Goal: Transaction & Acquisition: Purchase product/service

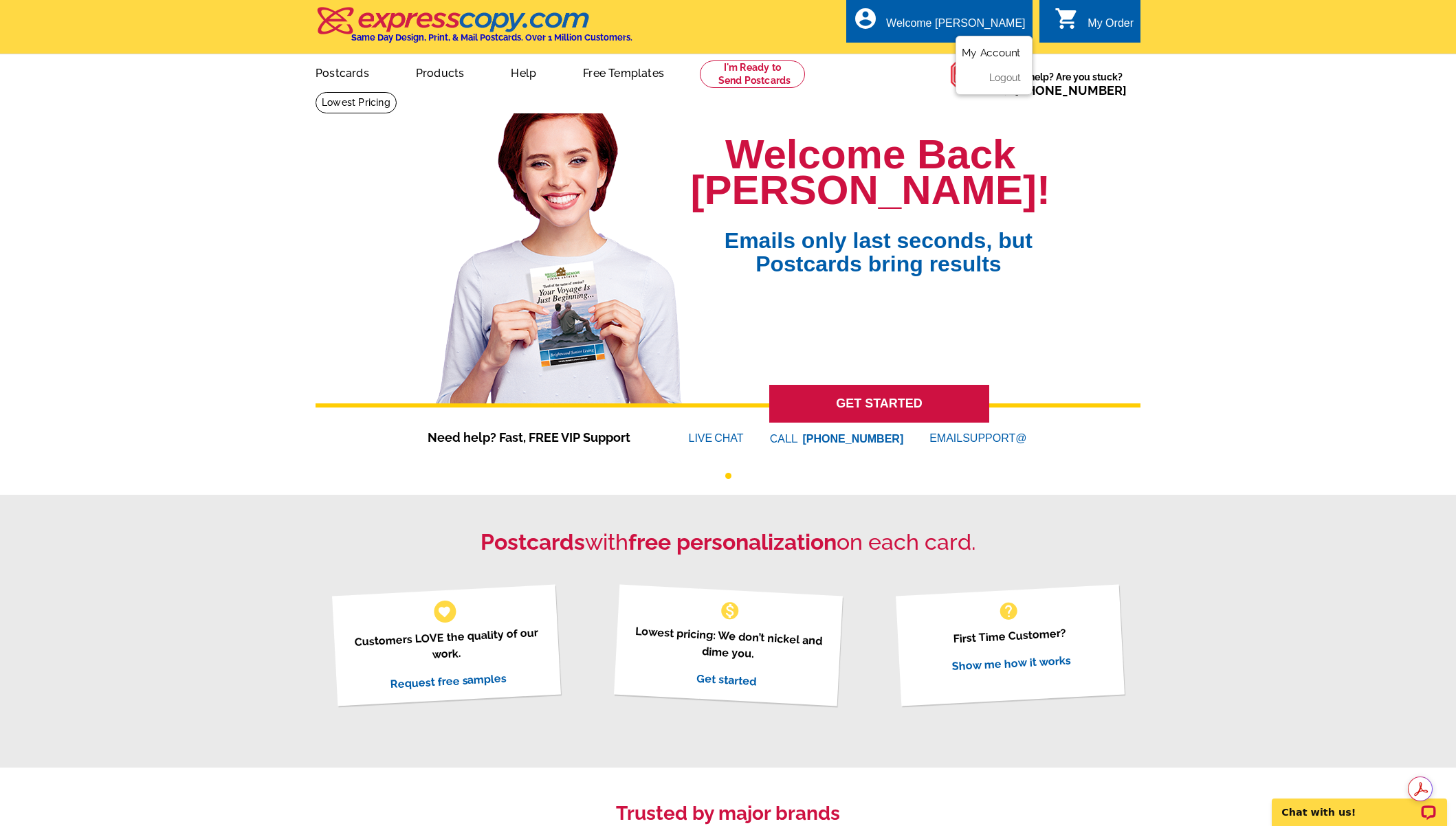
click at [996, 51] on link "My Account" at bounding box center [990, 53] width 59 height 12
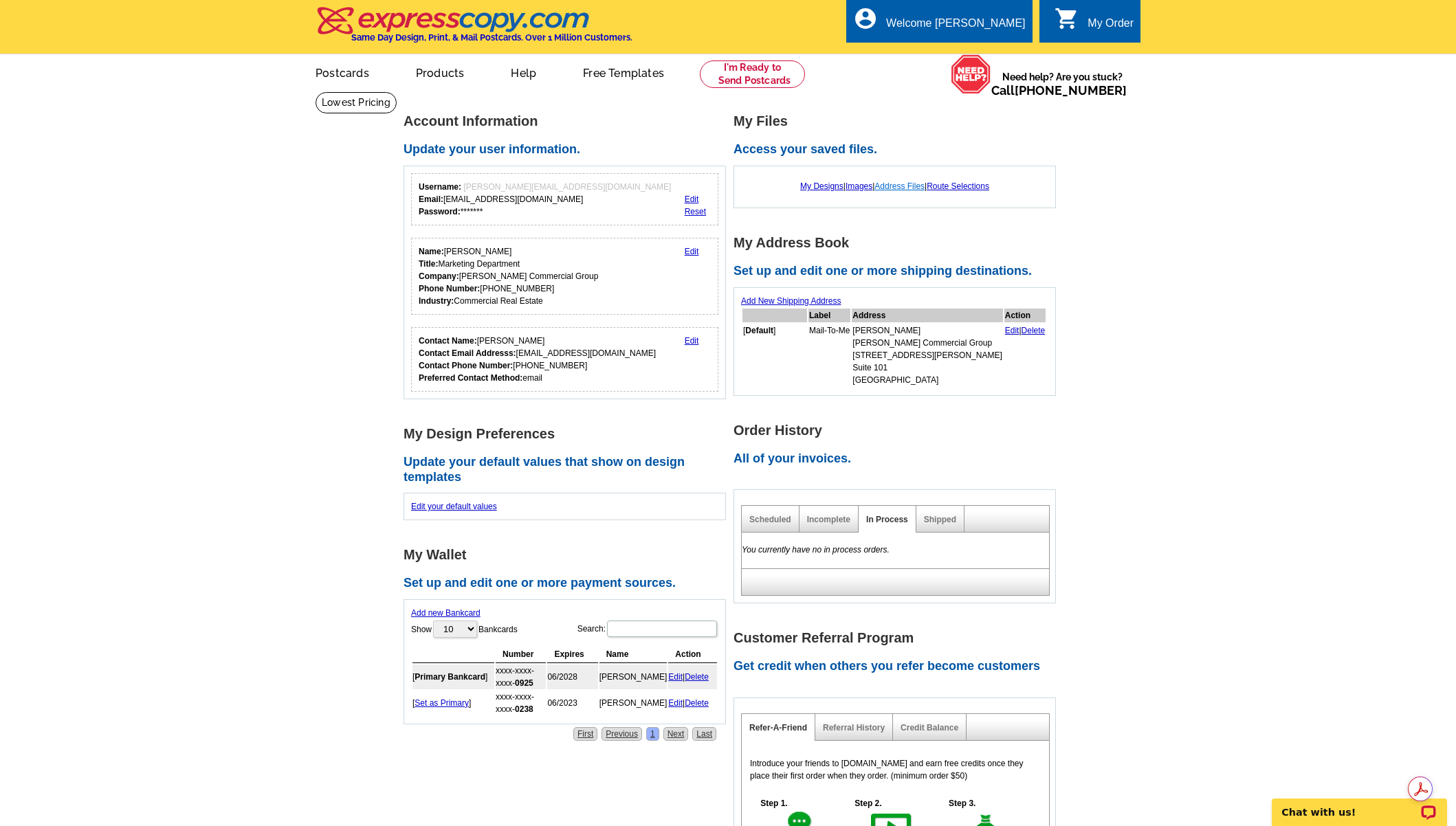
click at [913, 188] on link "Address Files" at bounding box center [899, 185] width 50 height 9
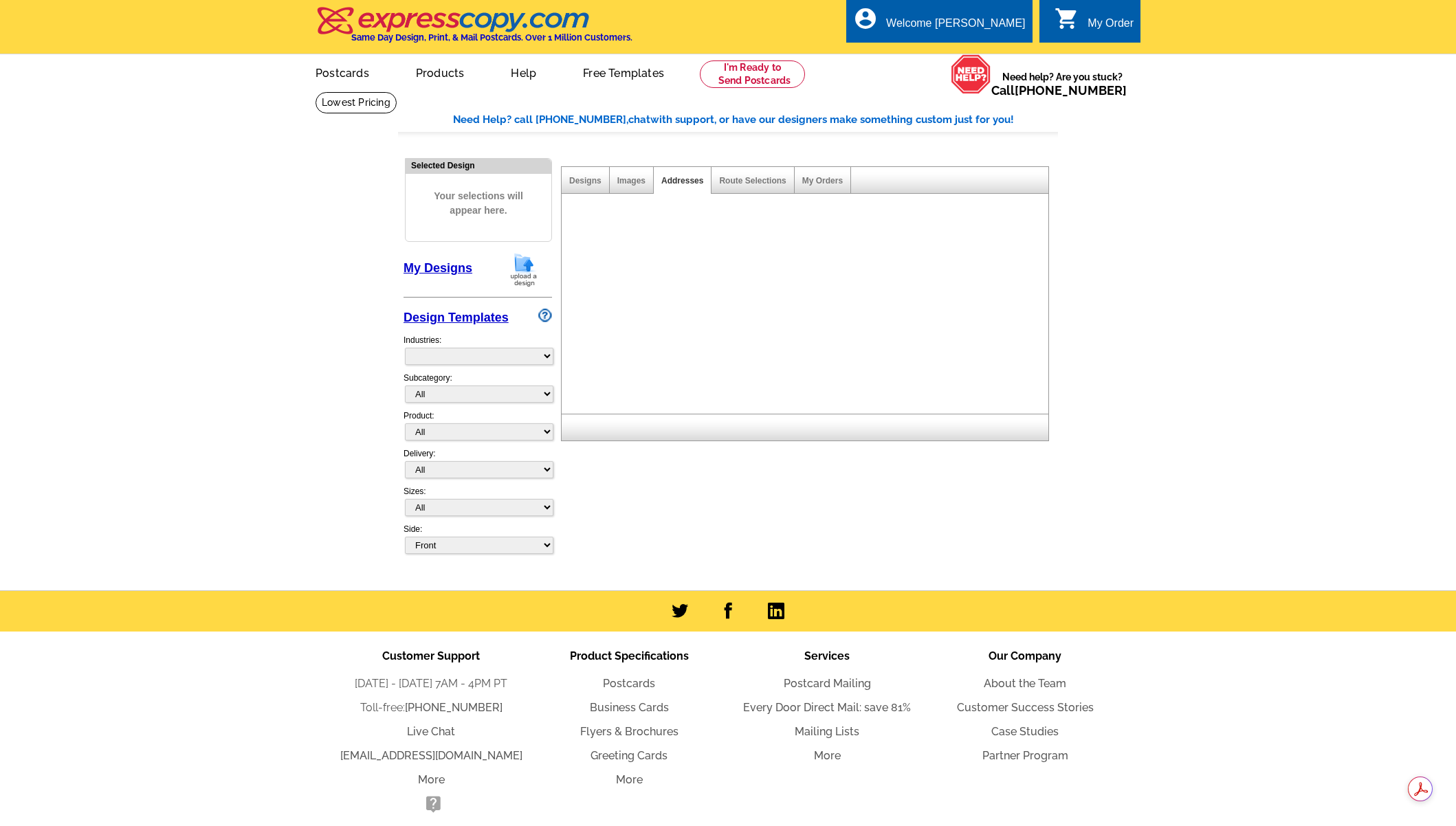
select select "785"
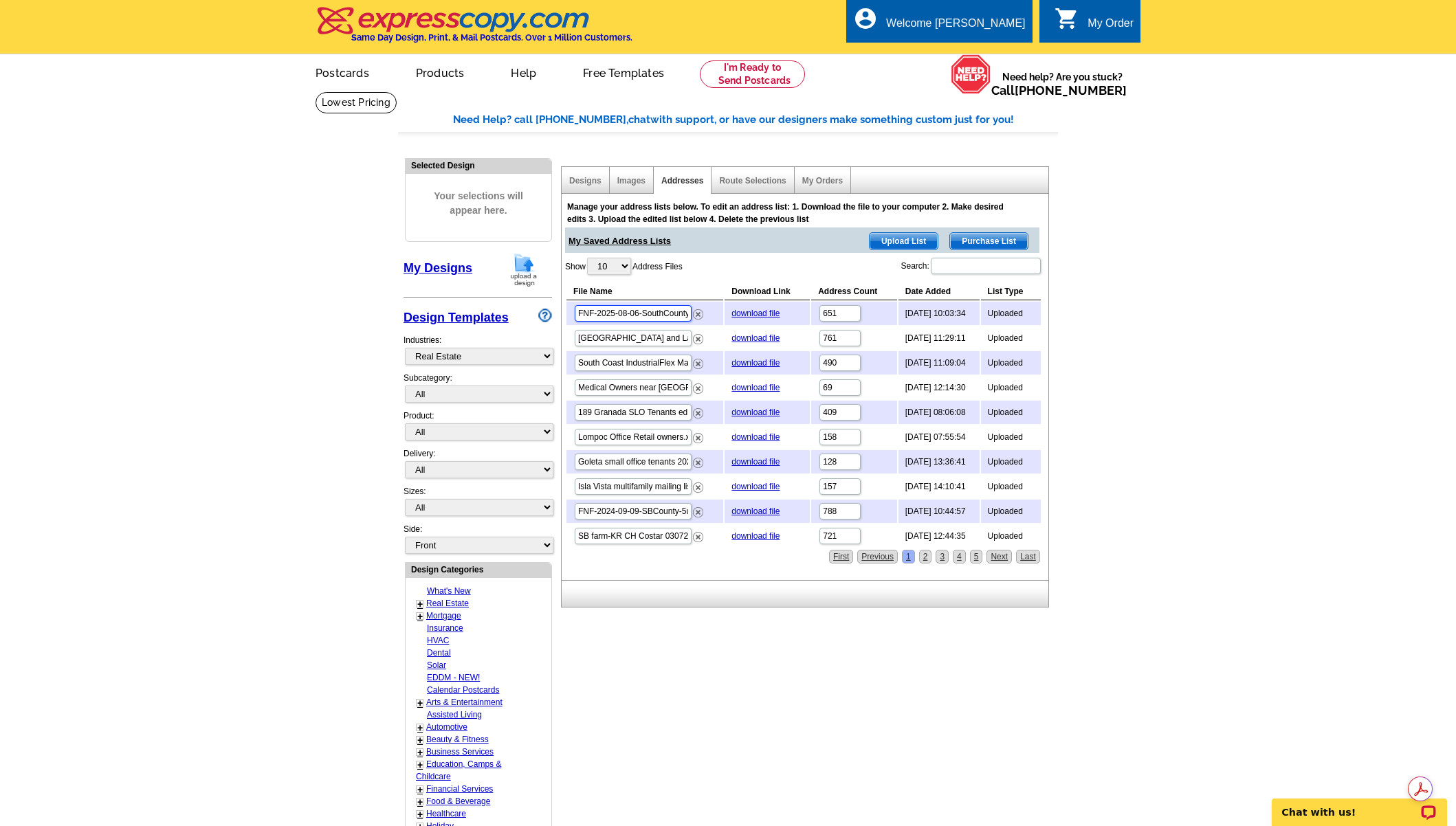
click at [639, 315] on input "FNF-2025-08-06-SouthCounty-5 Units.xlsx" at bounding box center [633, 313] width 117 height 16
drag, startPoint x: 615, startPoint y: 312, endPoint x: 681, endPoint y: 311, distance: 66.0
click at [718, 308] on td "FNF-2025-08-06-SouthCounty-5 Units.xlsx" at bounding box center [644, 313] width 156 height 23
click at [634, 314] on input "FNF-2025-08-06-SouthCounty-5 Units.xlsx" at bounding box center [633, 313] width 117 height 16
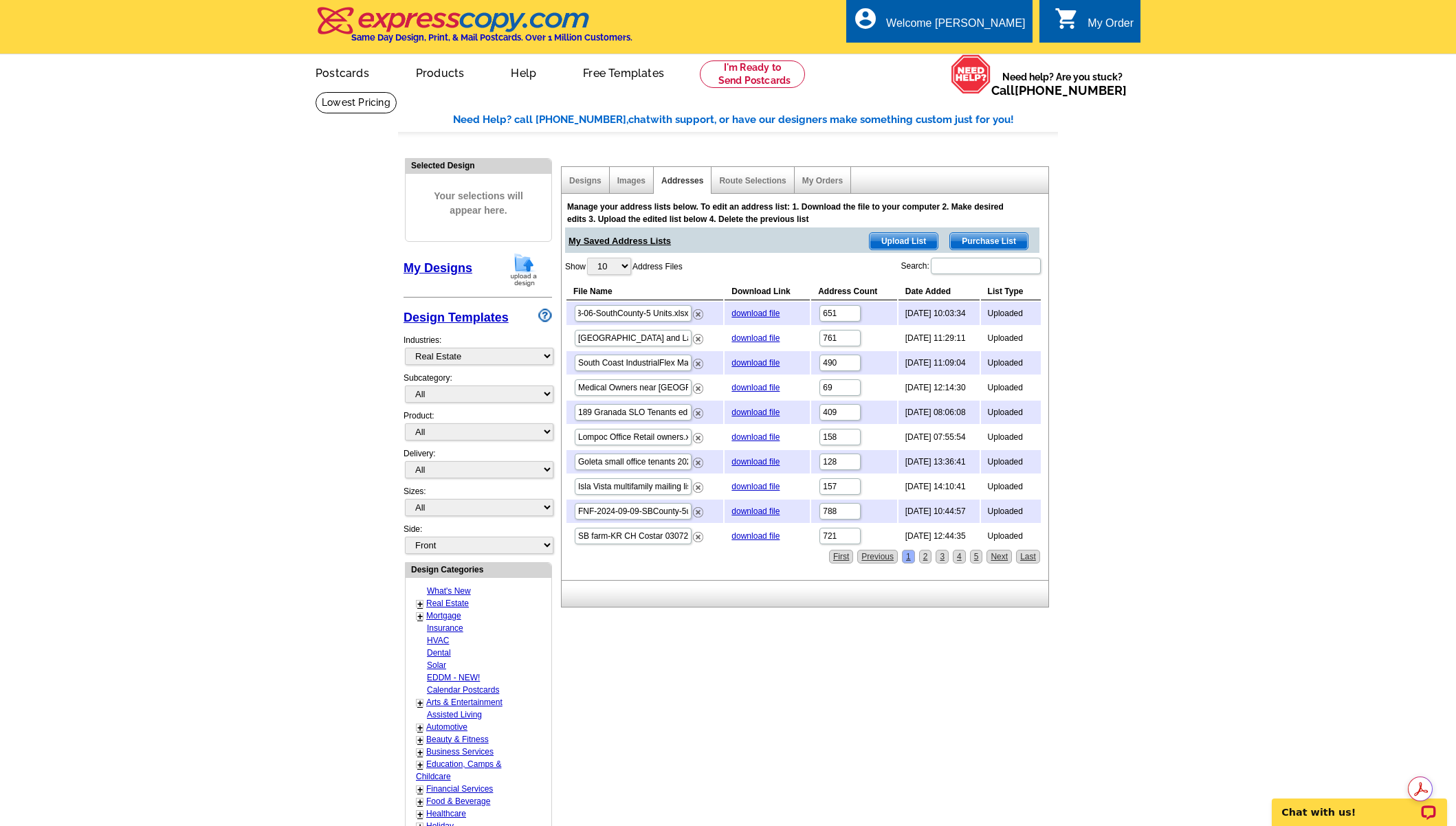
click at [785, 688] on div "Need Help? call 800-260-5887, chat with support, or have our designers make som…" at bounding box center [728, 606] width 660 height 989
click at [622, 314] on input "FNF-2025-08-06-SouthCounty-5 Units.xlsx" at bounding box center [633, 313] width 117 height 16
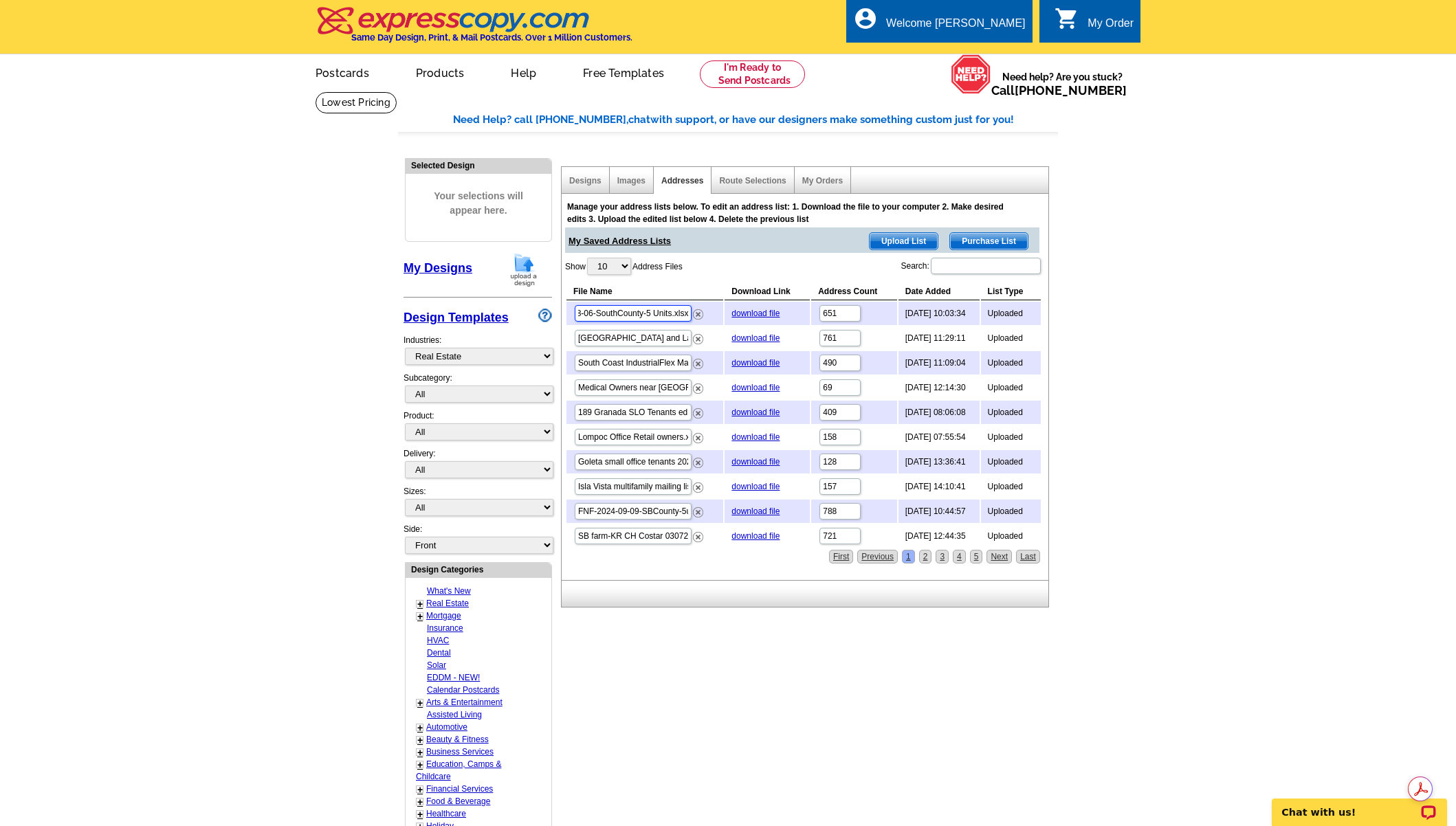
drag, startPoint x: 634, startPoint y: 315, endPoint x: 720, endPoint y: 308, distance: 86.3
click at [720, 308] on tr "FNF-2025-08-06-SouthCounty-5 Units.xlsx download file 651 2025-08-07 10:03:34 U…" at bounding box center [803, 313] width 474 height 23
click at [649, 314] on input "FNF-2025-08-06-SouthCounty-5 Units.xlsx" at bounding box center [633, 313] width 117 height 16
click at [659, 311] on input "FNF-2025-08-06-SouthCounty-5 Units.xlsx" at bounding box center [633, 313] width 117 height 16
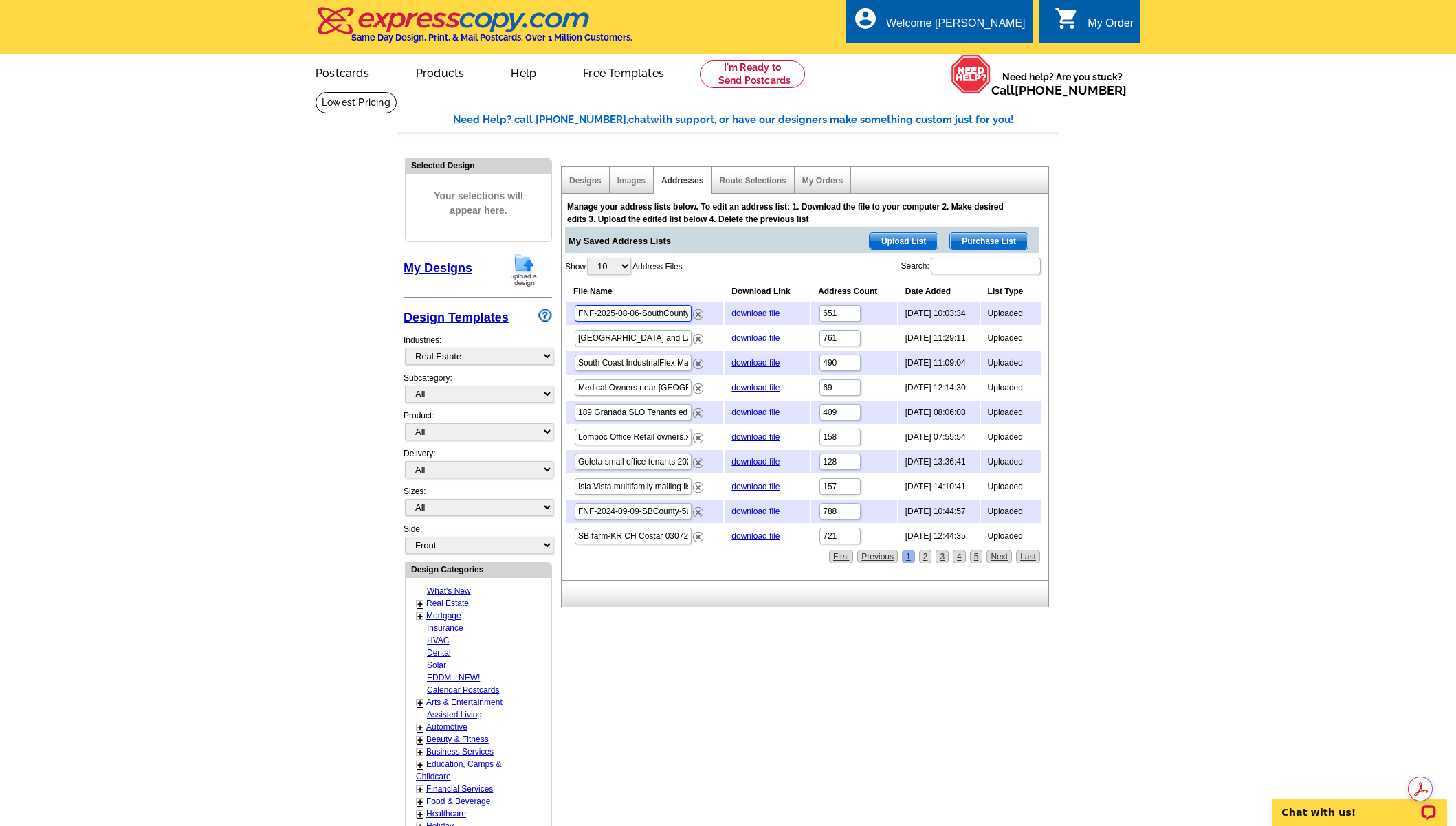
scroll to position [0, 46]
drag, startPoint x: 648, startPoint y: 313, endPoint x: 713, endPoint y: 312, distance: 65.0
click at [713, 312] on td "FNF-2025-08-06-SouthCounty-5 Units.xlsx" at bounding box center [644, 313] width 156 height 23
click at [658, 313] on input "FNF-2025-08-06-SouthCounty-5 Units.xlsx" at bounding box center [633, 313] width 117 height 16
click at [642, 511] on input "FNF-2024-09-09-SBCounty-5units no dupes.xlsx" at bounding box center [633, 511] width 117 height 16
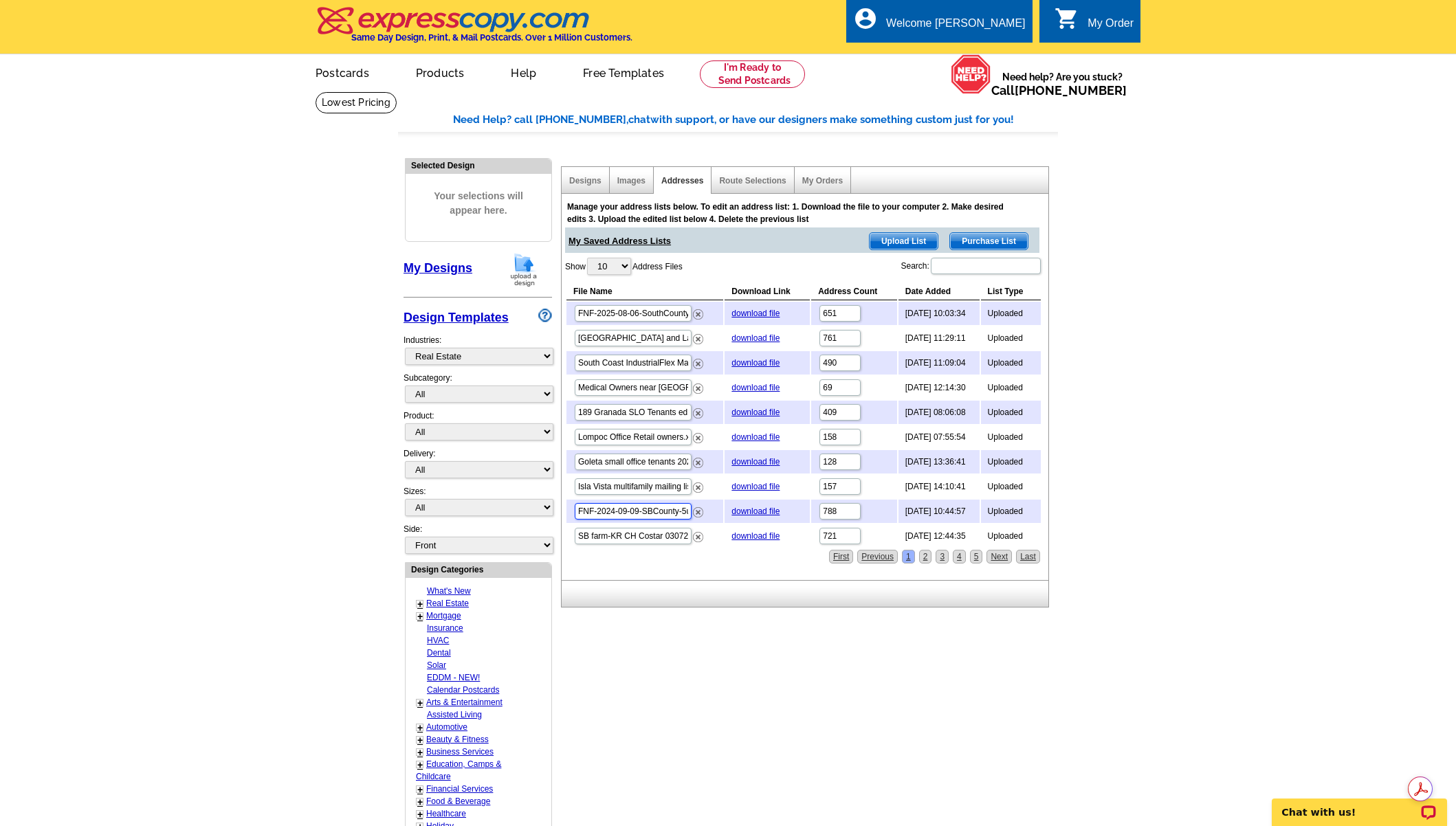
scroll to position [0, 68]
drag, startPoint x: 625, startPoint y: 513, endPoint x: 708, endPoint y: 513, distance: 83.0
click at [708, 513] on td "FNF-2024-09-09-SBCounty-5units no dupes.xlsx" at bounding box center [644, 511] width 156 height 23
click at [652, 513] on input "FNF-2024-09-09-SBCounty-5units no dupes.xlsx" at bounding box center [633, 511] width 117 height 16
click at [628, 513] on input "FNF-2024-09-09-SBCounty-5units no dupes.xlsx" at bounding box center [633, 511] width 117 height 16
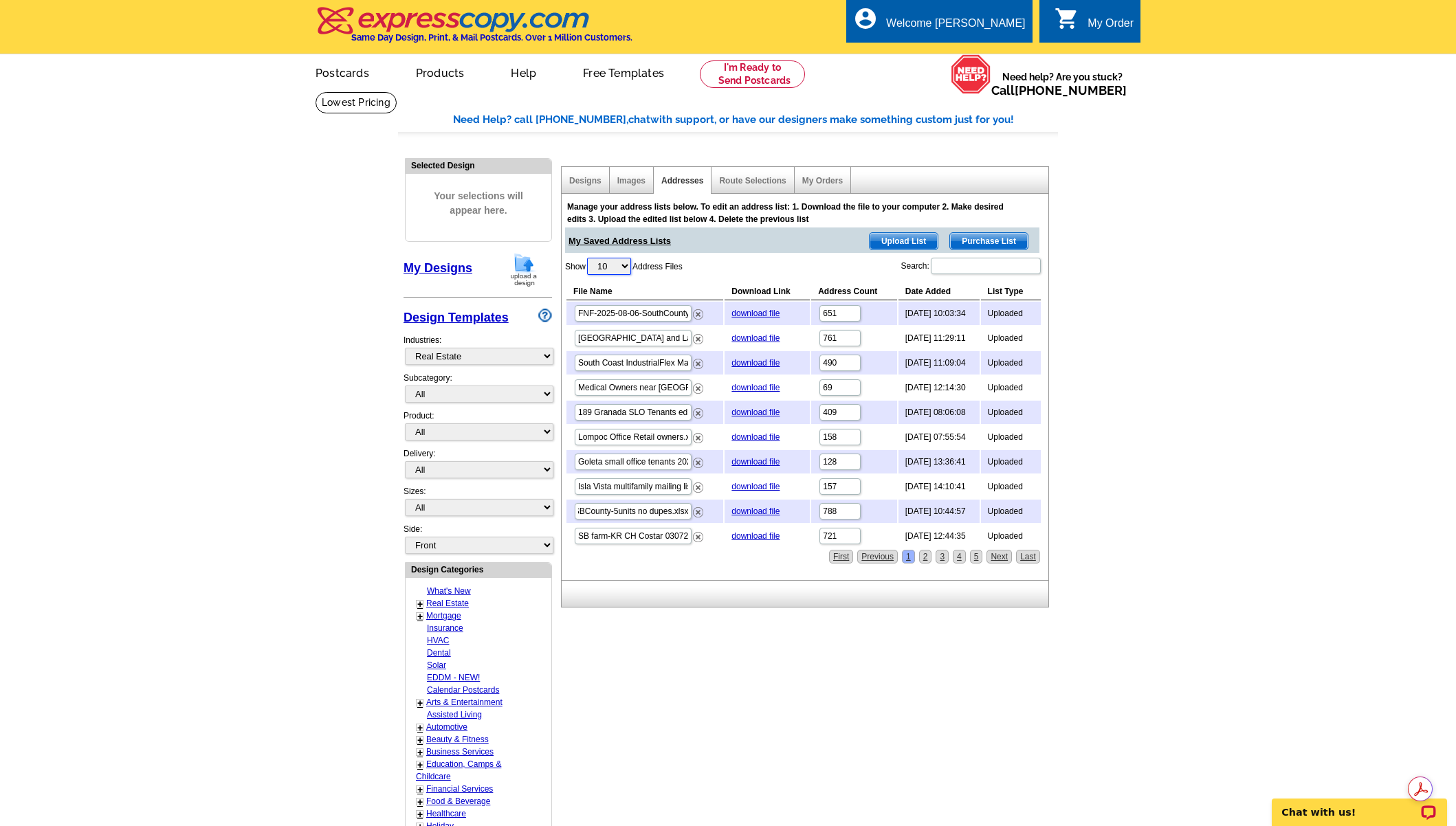
click at [613, 267] on select "10 25 50 100" at bounding box center [608, 267] width 44 height 17
select select "25"
click at [589, 258] on select "10 25 50 100" at bounding box center [608, 267] width 44 height 17
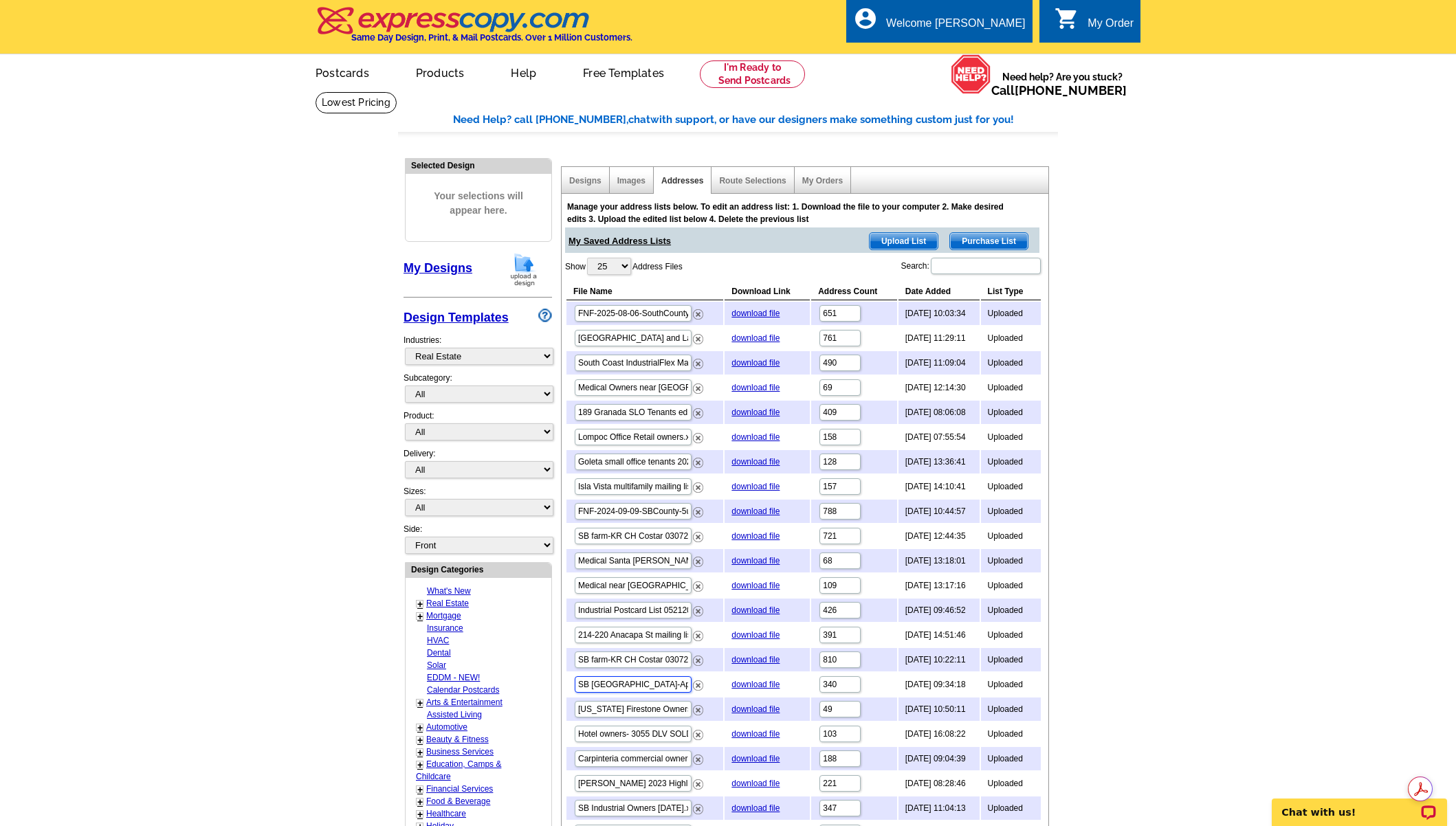
click at [627, 688] on input "SB North County-Apartment owners 022824 FNF.xlsx" at bounding box center [633, 684] width 117 height 16
drag, startPoint x: 613, startPoint y: 688, endPoint x: 718, endPoint y: 683, distance: 105.1
click at [718, 683] on td "SB North County-Apartment owners 022824 FNF.xlsx" at bounding box center [644, 684] width 156 height 23
click at [637, 686] on input "SB North County-Apartment owners 022824 FNF.xlsx" at bounding box center [633, 684] width 117 height 16
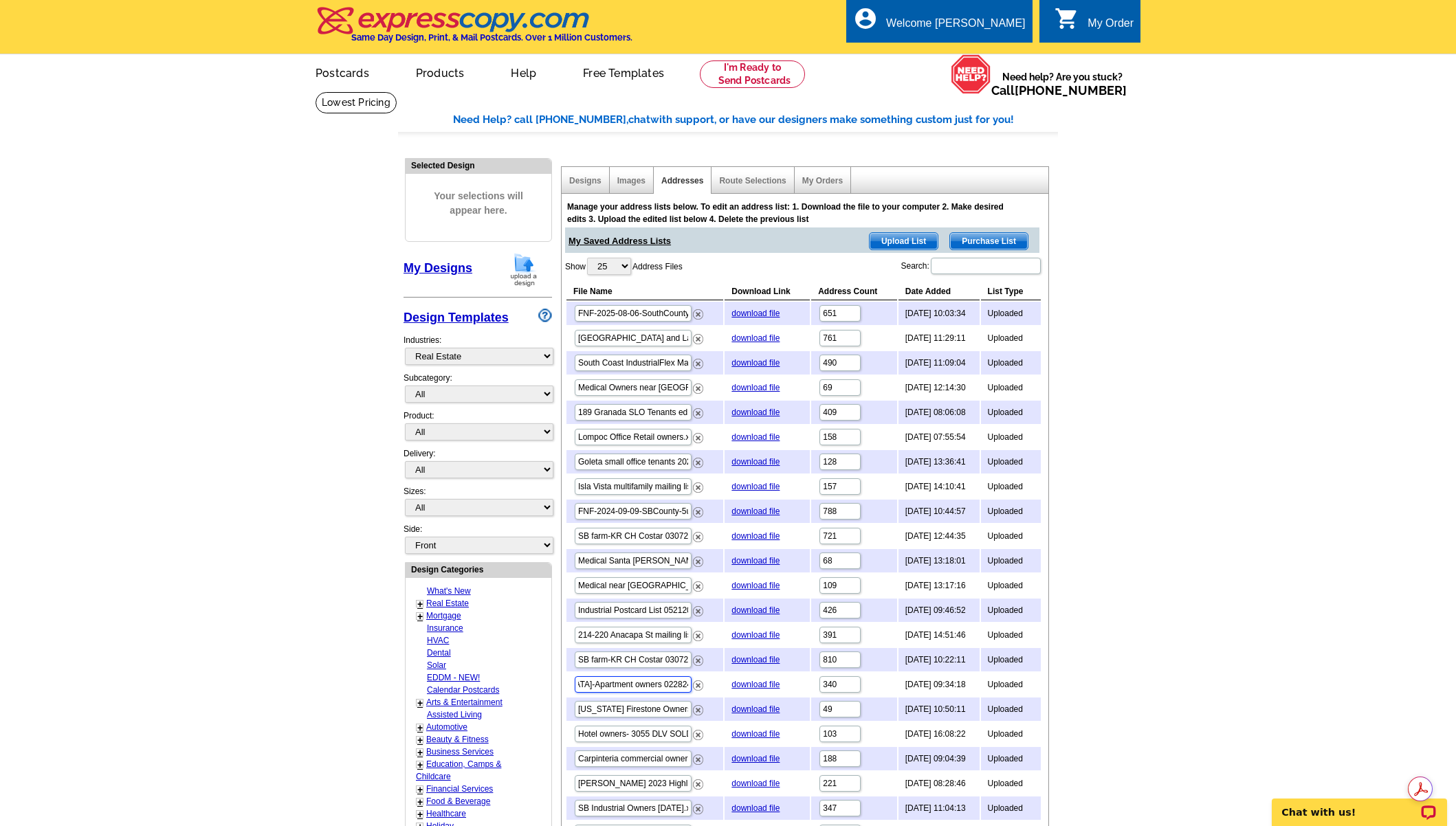
click at [608, 684] on input "SB North County-Apartment owners 022824 FNF.xlsx" at bounding box center [633, 684] width 117 height 16
click at [607, 684] on input "SB North County-Apartment owners 022824 FNF.xlsx" at bounding box center [633, 684] width 117 height 16
click at [603, 684] on input "SB North County-Apartment owners 022824 FNF.xlsx" at bounding box center [633, 684] width 117 height 16
drag, startPoint x: 606, startPoint y: 683, endPoint x: 550, endPoint y: 683, distance: 56.0
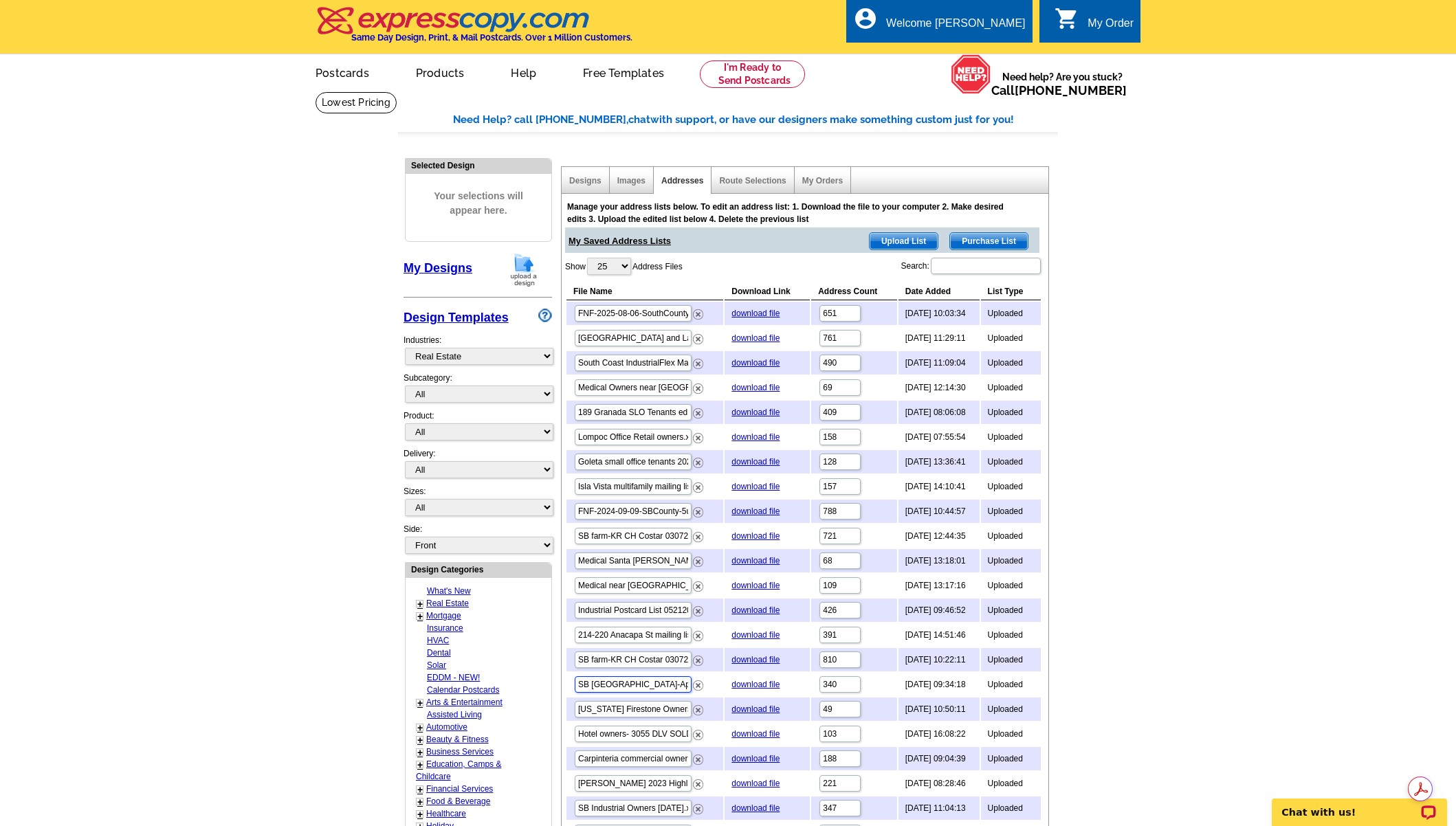
click at [550, 683] on div "Need Help? call 800-260-5887, chat with support, or have our designers make som…" at bounding box center [728, 606] width 660 height 989
click at [632, 682] on input "SB North County-Apartment owners 022824 FNF.xlsx" at bounding box center [633, 684] width 117 height 16
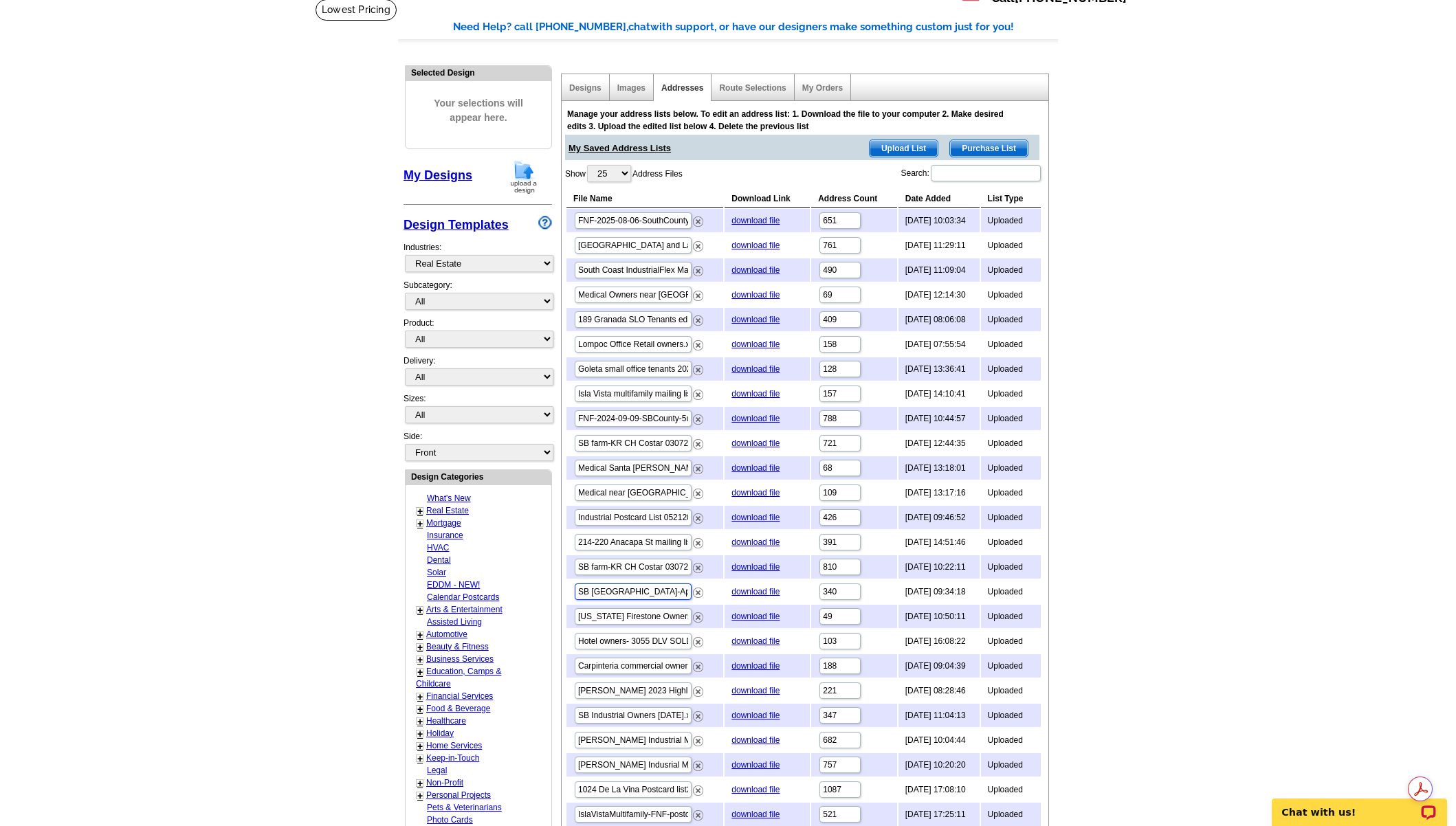
scroll to position [68, 0]
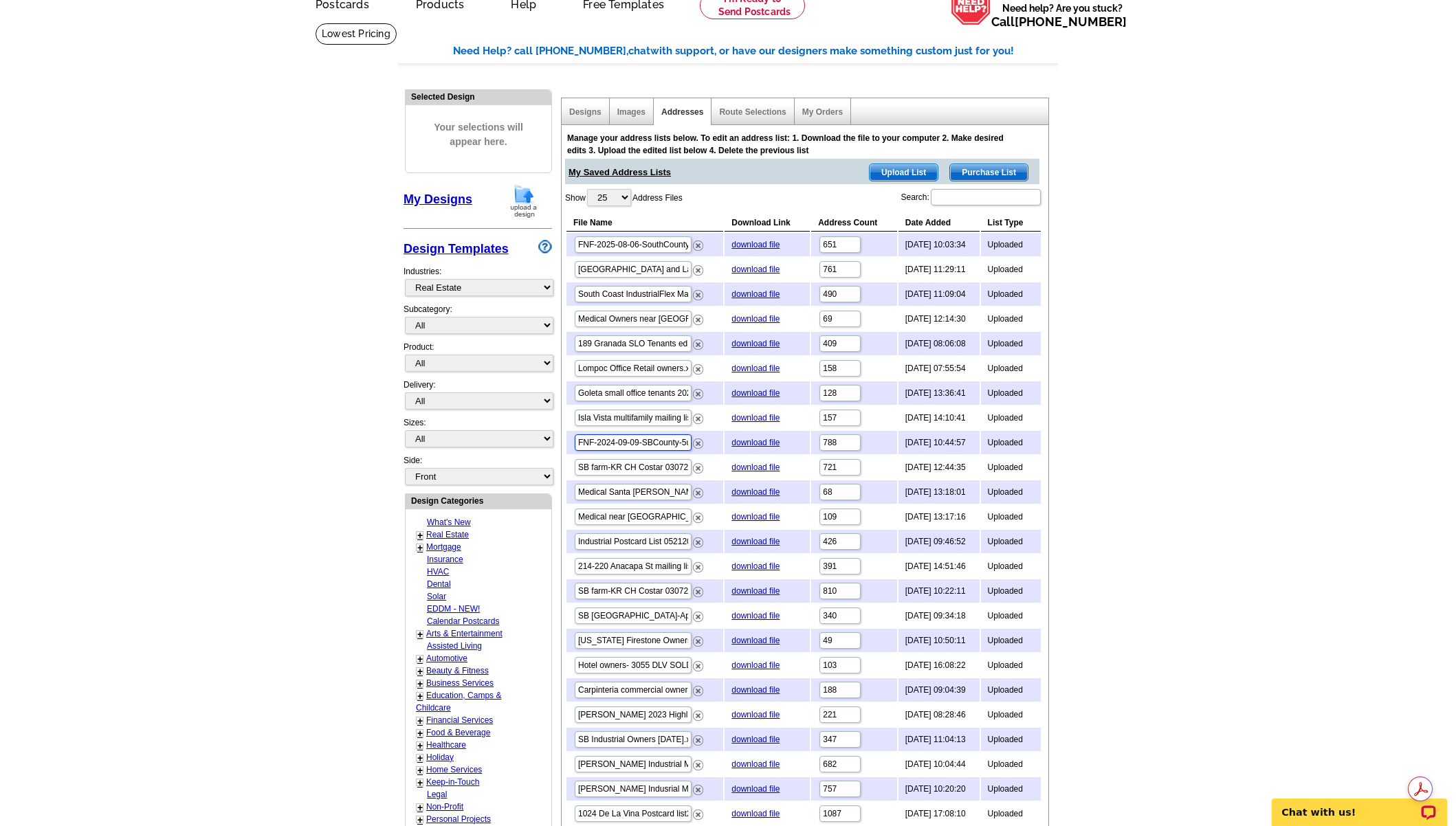
click at [630, 442] on input "FNF-2024-09-09-SBCounty-5units no dupes.xlsx" at bounding box center [633, 442] width 117 height 16
click at [619, 442] on input "FNF-2024-09-09-SBCounty-5units no dupes.xlsx" at bounding box center [633, 442] width 117 height 16
drag, startPoint x: 609, startPoint y: 442, endPoint x: 698, endPoint y: 441, distance: 89.0
click at [698, 441] on td "FNF-2024-09-09-SBCounty-5units no dupes.xlsx" at bounding box center [644, 442] width 156 height 23
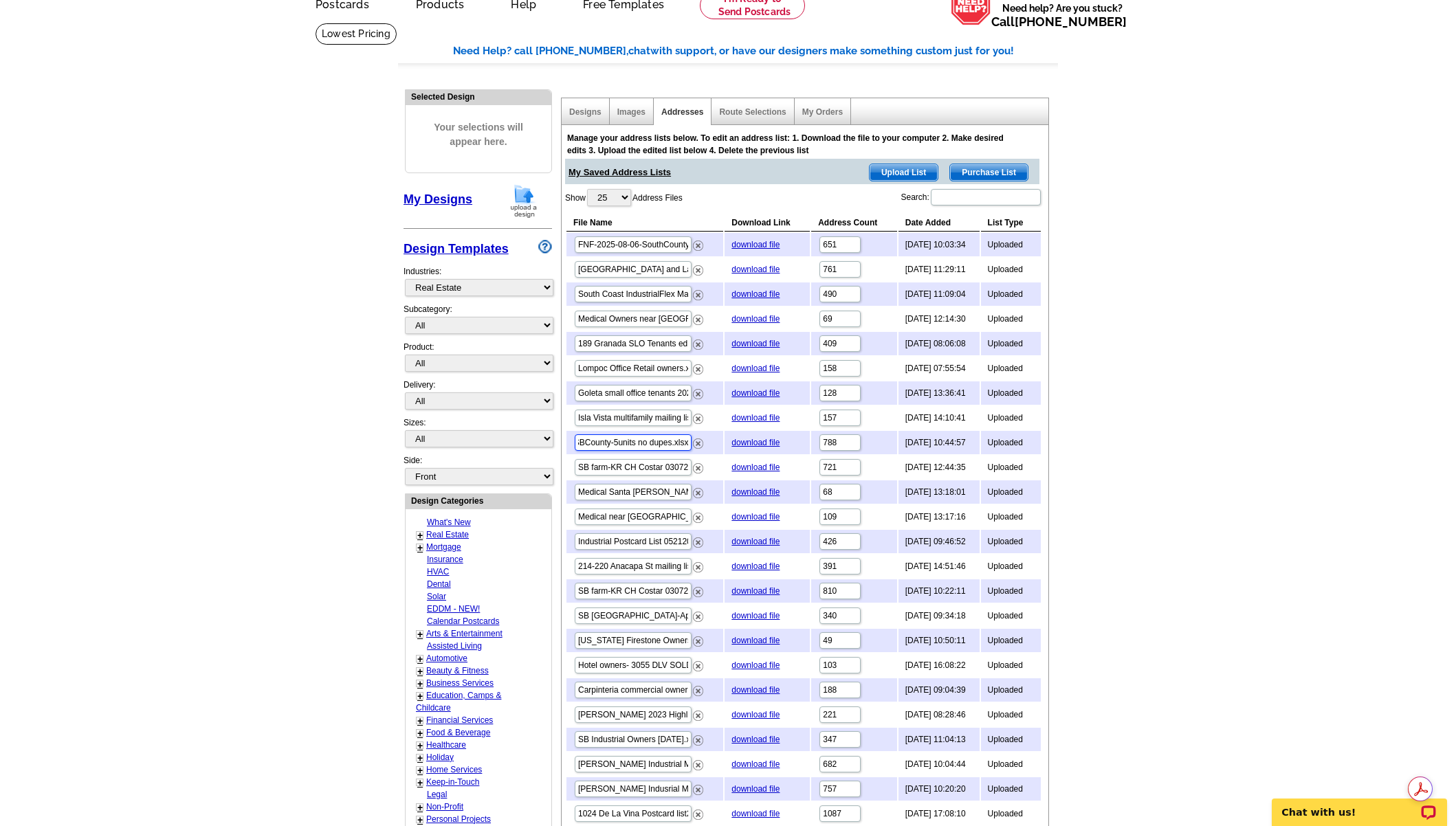
click at [638, 441] on input "FNF-2024-09-09-SBCounty-5units no dupes.xlsx" at bounding box center [633, 442] width 117 height 16
drag, startPoint x: 642, startPoint y: 443, endPoint x: 562, endPoint y: 444, distance: 80.0
click at [562, 444] on div "Manage your address lists below. To edit an address list: 1. Download the file …" at bounding box center [803, 498] width 484 height 743
click at [642, 444] on input "FNF-2024-09-09-SBCounty-5units no dupes.xlsx" at bounding box center [633, 442] width 117 height 16
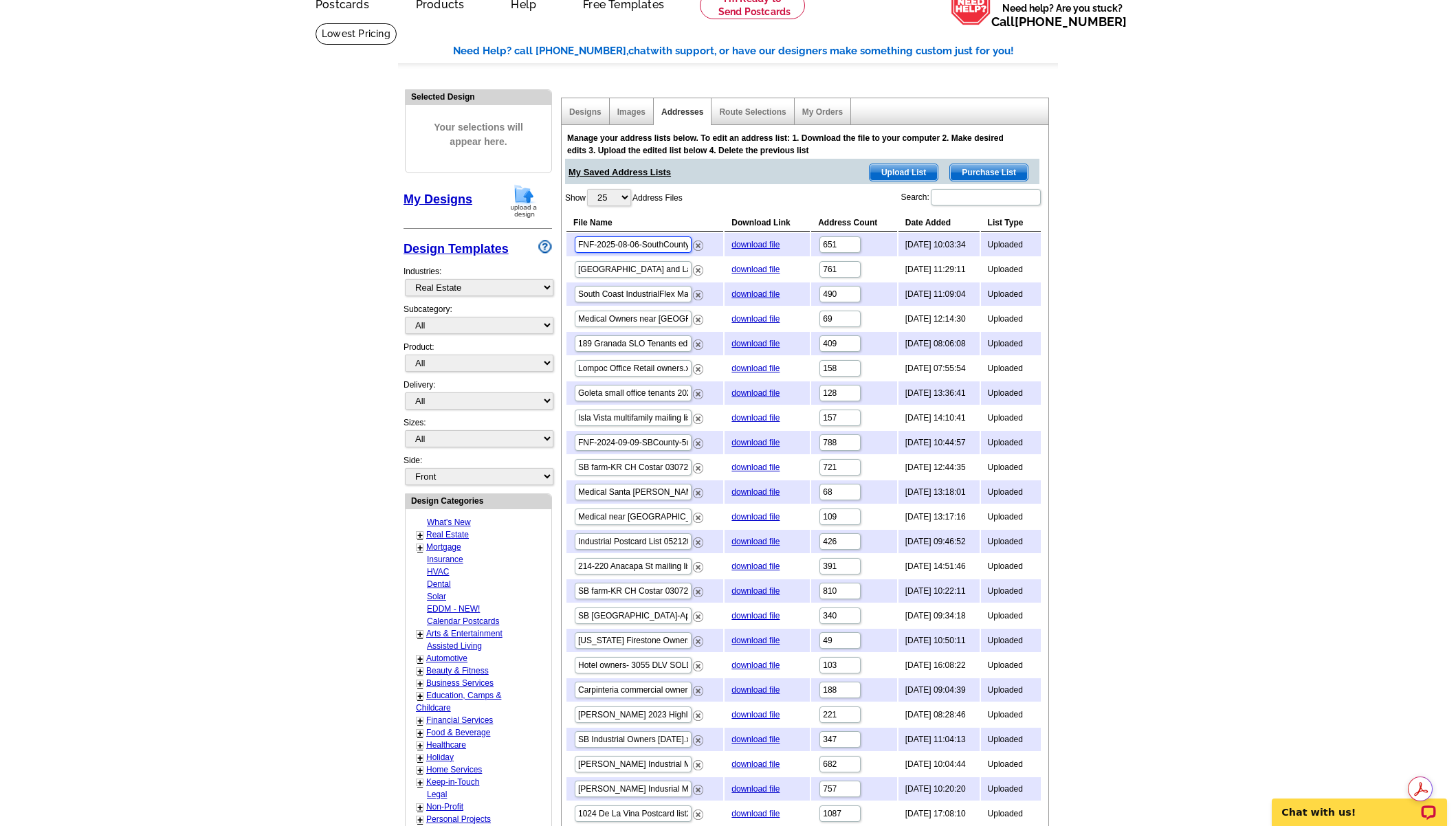
click at [631, 249] on input "FNF-2025-08-06-SouthCounty-5 Units.xlsx" at bounding box center [633, 244] width 117 height 16
click at [628, 447] on input "FNF-2024-09-09-SBCounty-5units no dupes.xlsx" at bounding box center [633, 442] width 117 height 16
click at [632, 247] on input "FNF-2025-08-06-SouthCounty-5 Units.xlsx" at bounding box center [633, 244] width 117 height 16
click at [625, 245] on input "FNF-2025-08-06-SouthCounty-5 Units.xlsx" at bounding box center [633, 244] width 117 height 16
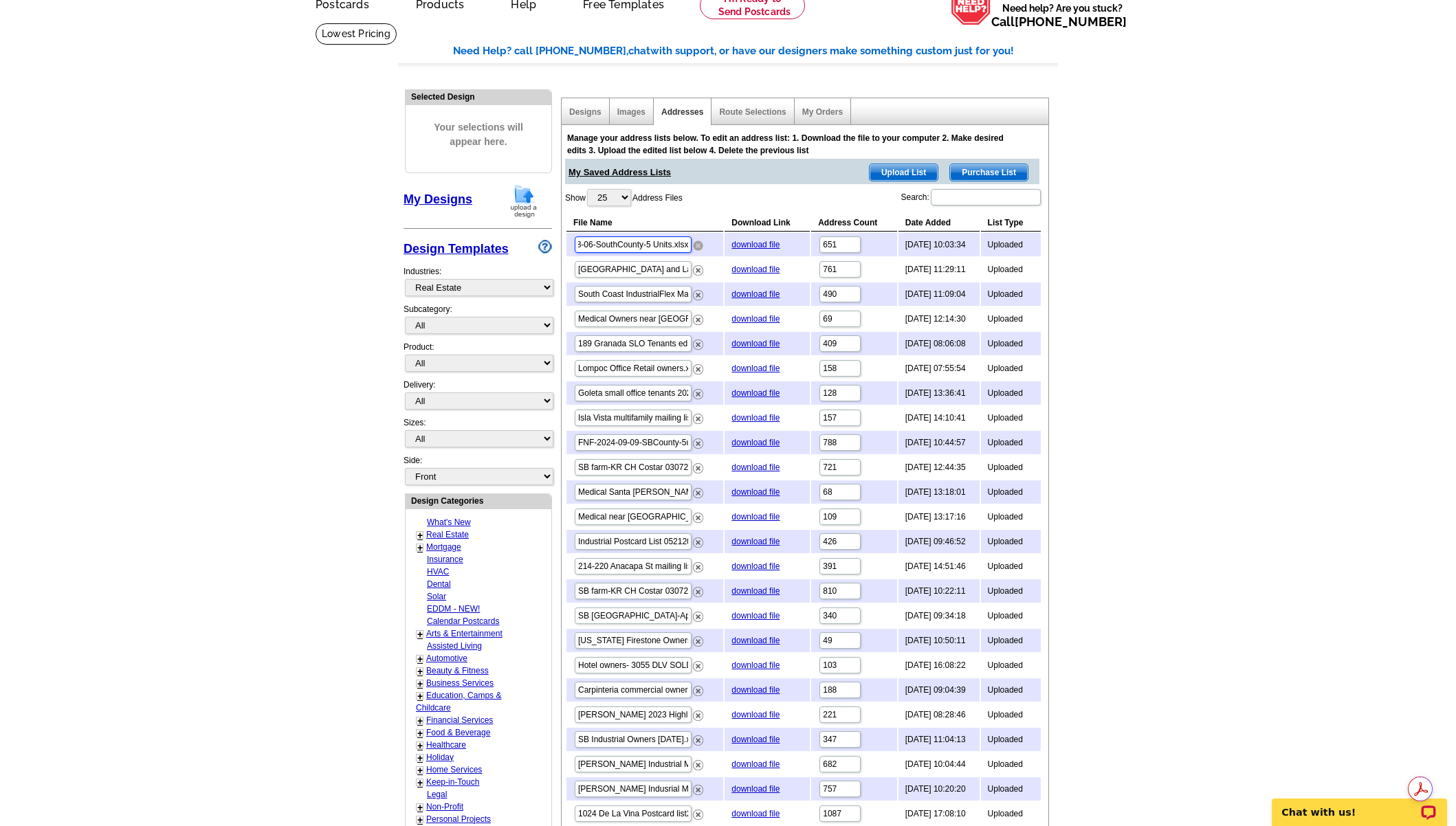
drag, startPoint x: 603, startPoint y: 244, endPoint x: 701, endPoint y: 247, distance: 98.0
click at [701, 247] on td "FNF-2025-08-06-SouthCounty-5 Units.xlsx" at bounding box center [644, 244] width 156 height 23
click at [645, 246] on input "FNF-2025-08-06-SouthCounty-5 Units.xlsx" at bounding box center [633, 244] width 117 height 16
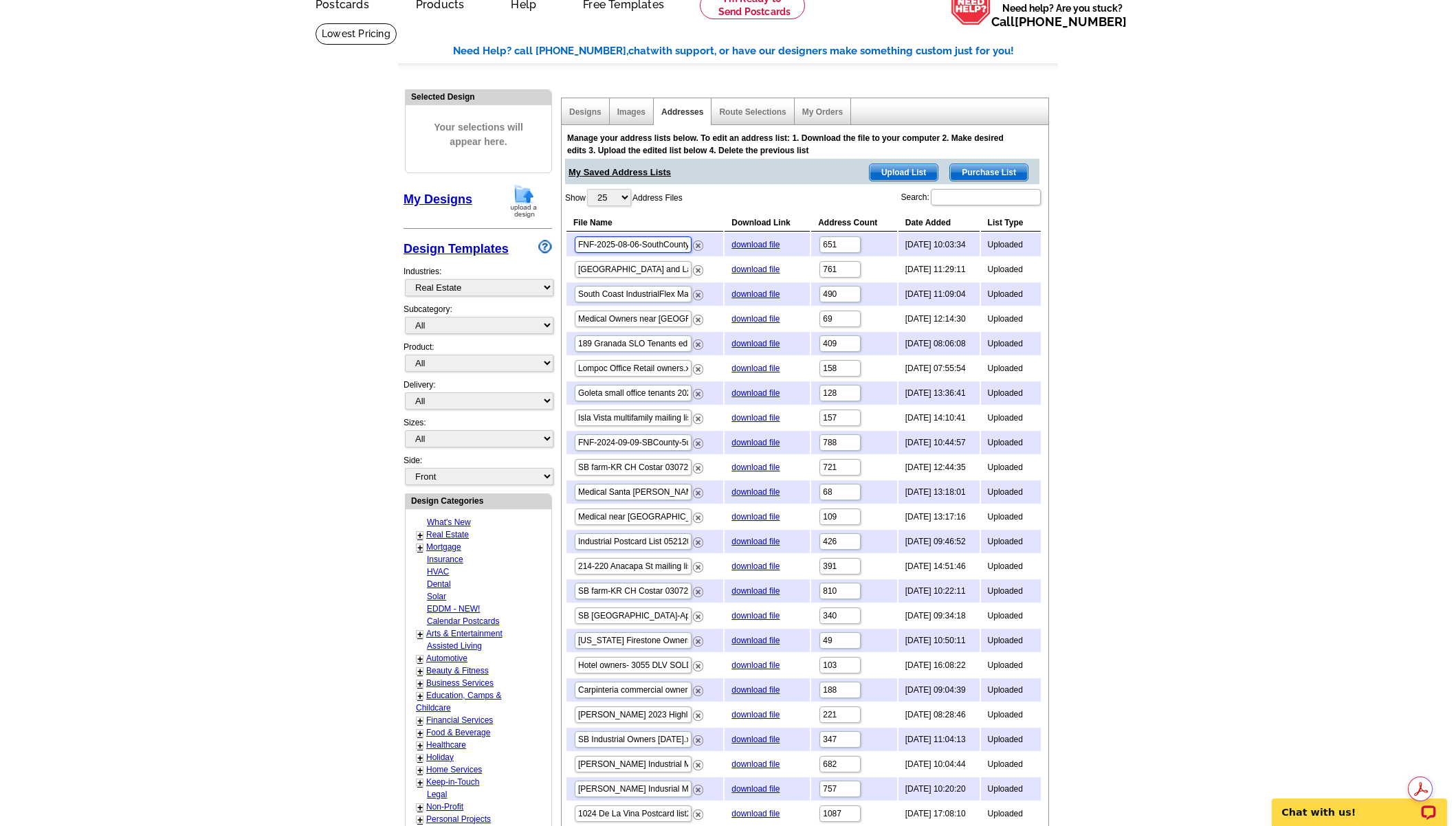
drag, startPoint x: 640, startPoint y: 244, endPoint x: 543, endPoint y: 243, distance: 97.0
click at [543, 243] on div "Need Help? call 800-260-5887, chat with support, or have our designers make som…" at bounding box center [728, 538] width 660 height 989
click at [631, 245] on input "FNF-2025-08-06-SouthCounty-5 Units.xlsx" at bounding box center [633, 244] width 117 height 16
click at [1172, 243] on main "Need Help? call 800-260-5887, chat with support, or have our designers make som…" at bounding box center [728, 534] width 1456 height 1022
click at [627, 445] on input "FNF-2024-09-09-SBCounty-5units no dupes.xlsx" at bounding box center [633, 442] width 117 height 16
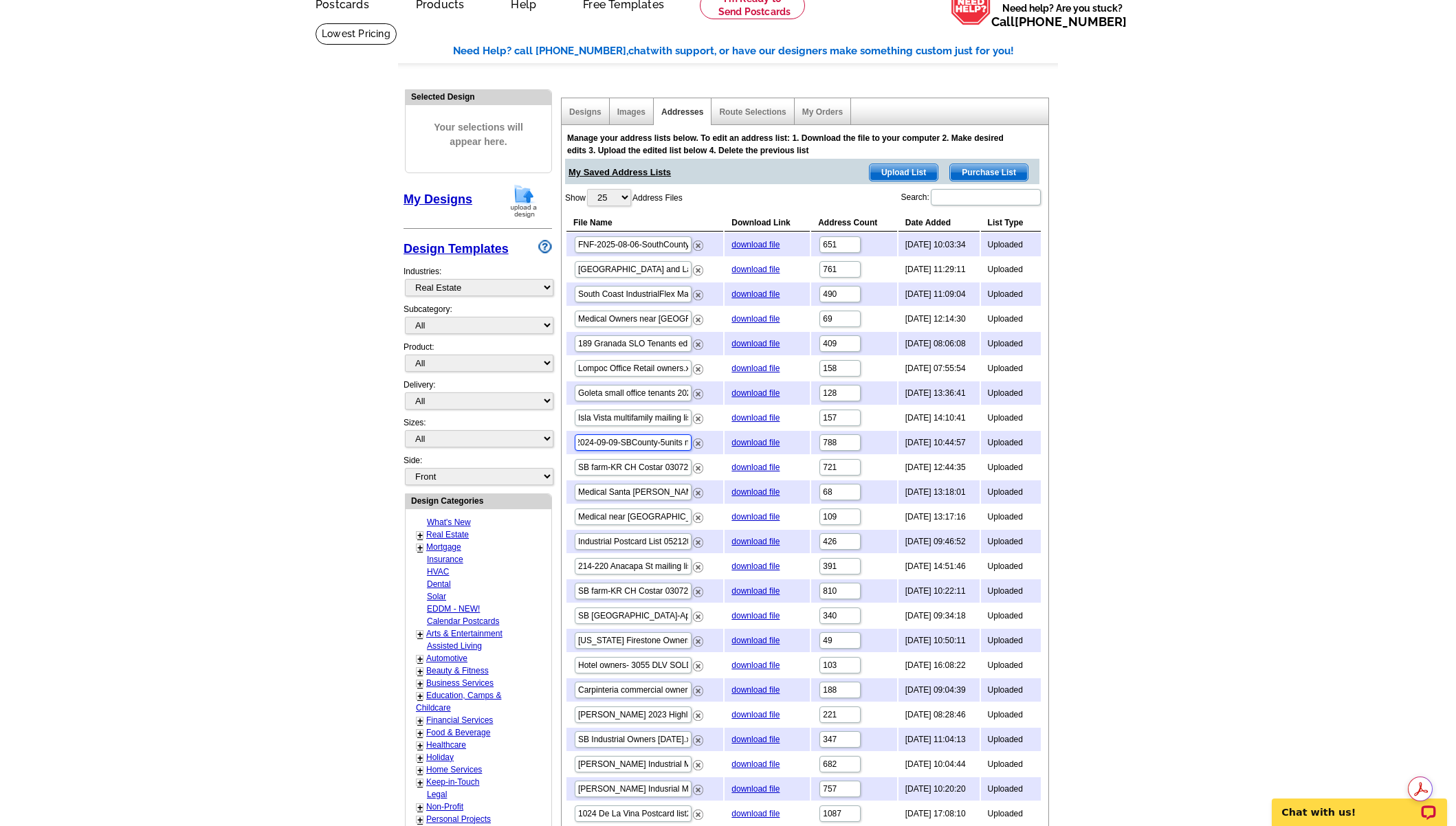
drag, startPoint x: 596, startPoint y: 444, endPoint x: 678, endPoint y: 442, distance: 82.0
click at [678, 442] on input "FNF-2024-09-09-SBCounty-5units no dupes.xlsx" at bounding box center [633, 442] width 117 height 16
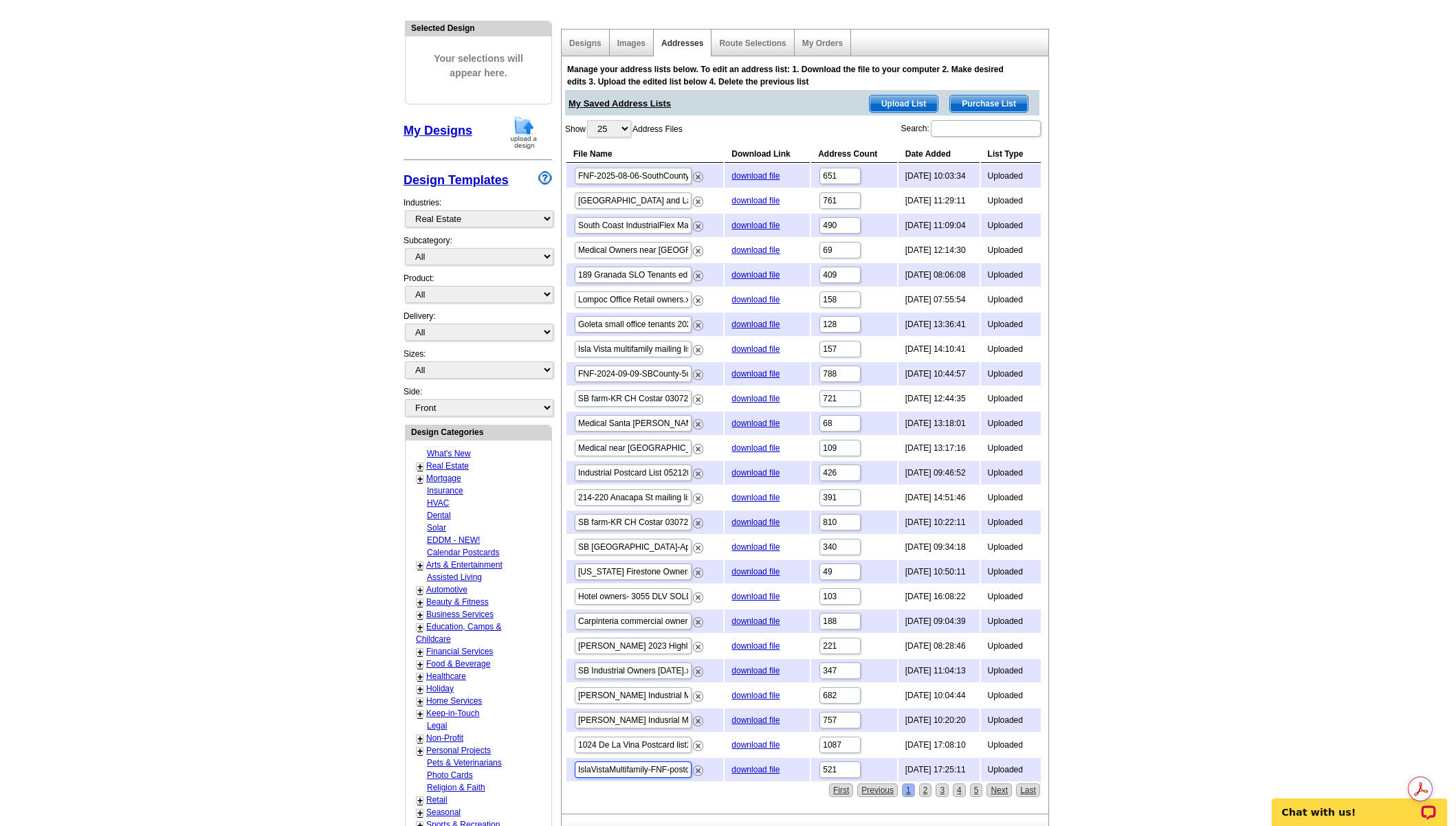
click at [620, 770] on input "IslaVistaMultifamily-FNF-postcard.xlsx" at bounding box center [633, 769] width 117 height 16
drag, startPoint x: 600, startPoint y: 766, endPoint x: 670, endPoint y: 767, distance: 70.0
click at [663, 767] on input "IslaVistaMultifamily-FNF-postcard.xlsx" at bounding box center [633, 769] width 117 height 16
click at [254, 259] on main "Need Help? call 800-260-5887, chat with support, or have our designers make som…" at bounding box center [728, 465] width 1456 height 1022
click at [1232, 199] on main "Need Help? call 800-260-5887, chat with support, or have our designers make som…" at bounding box center [728, 465] width 1456 height 1022
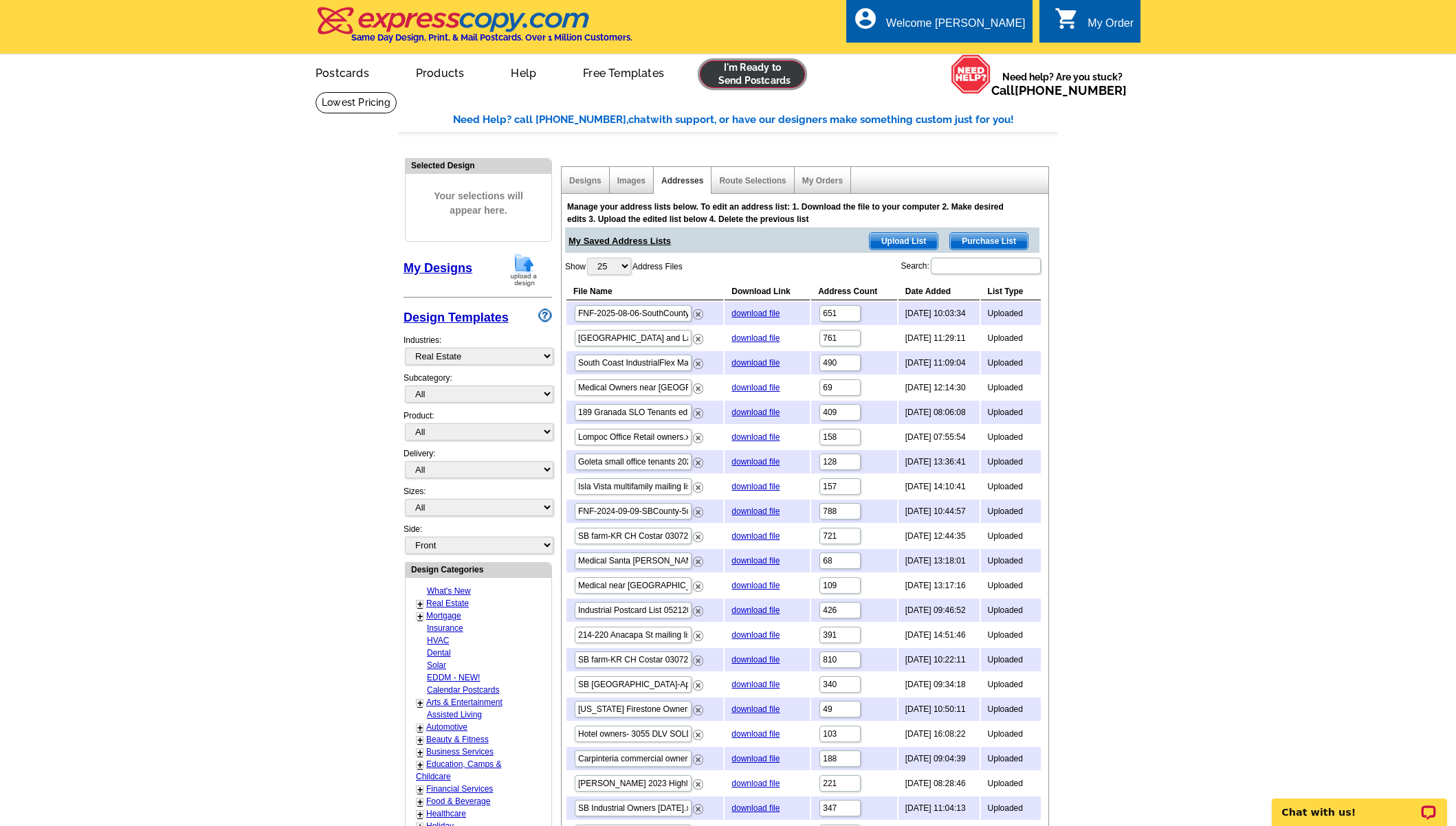
click at [765, 79] on link at bounding box center [752, 74] width 105 height 27
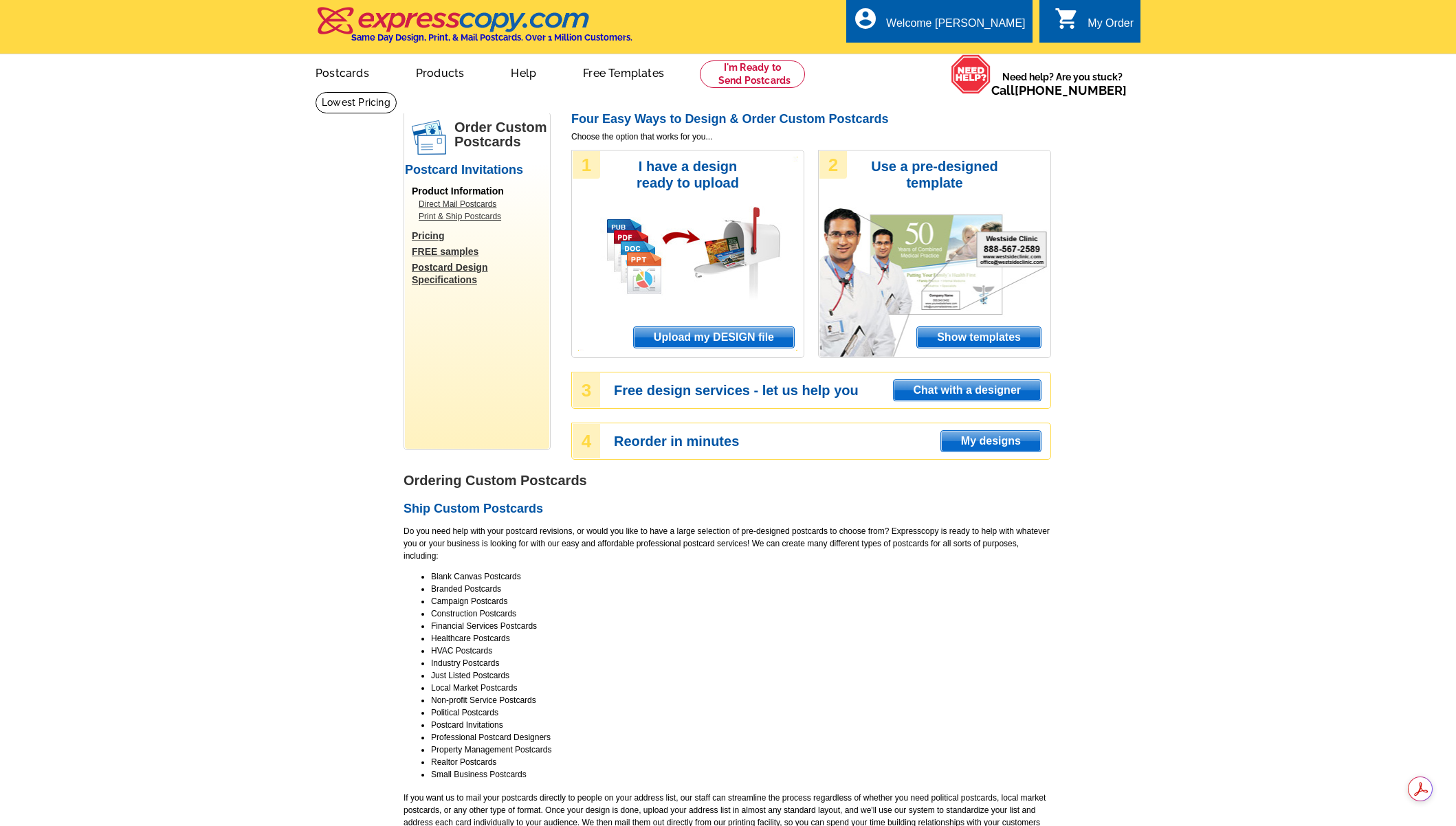
click at [713, 339] on span "Upload my DESIGN file" at bounding box center [713, 337] width 160 height 21
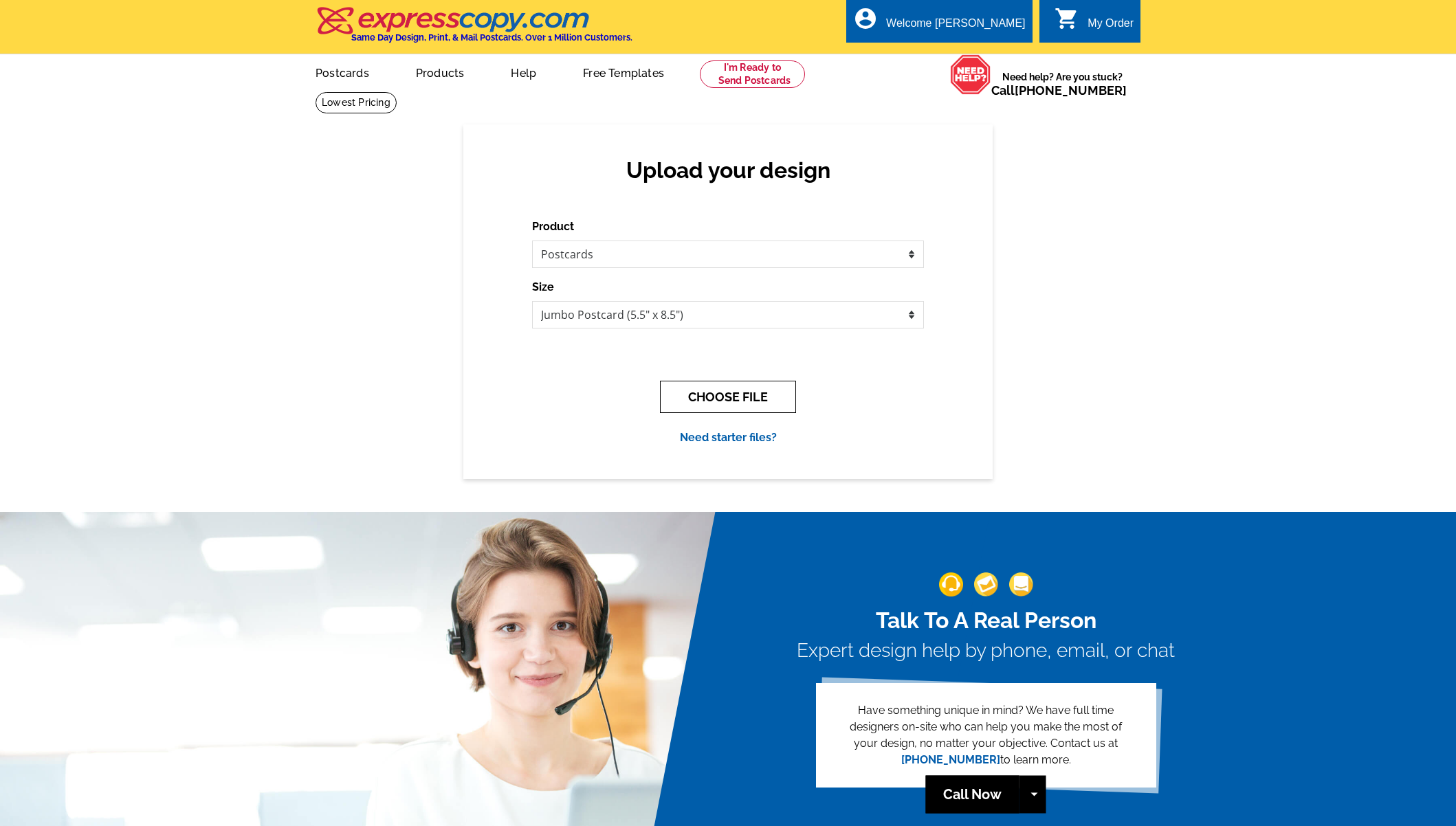
click at [725, 395] on button "CHOOSE FILE" at bounding box center [727, 397] width 136 height 32
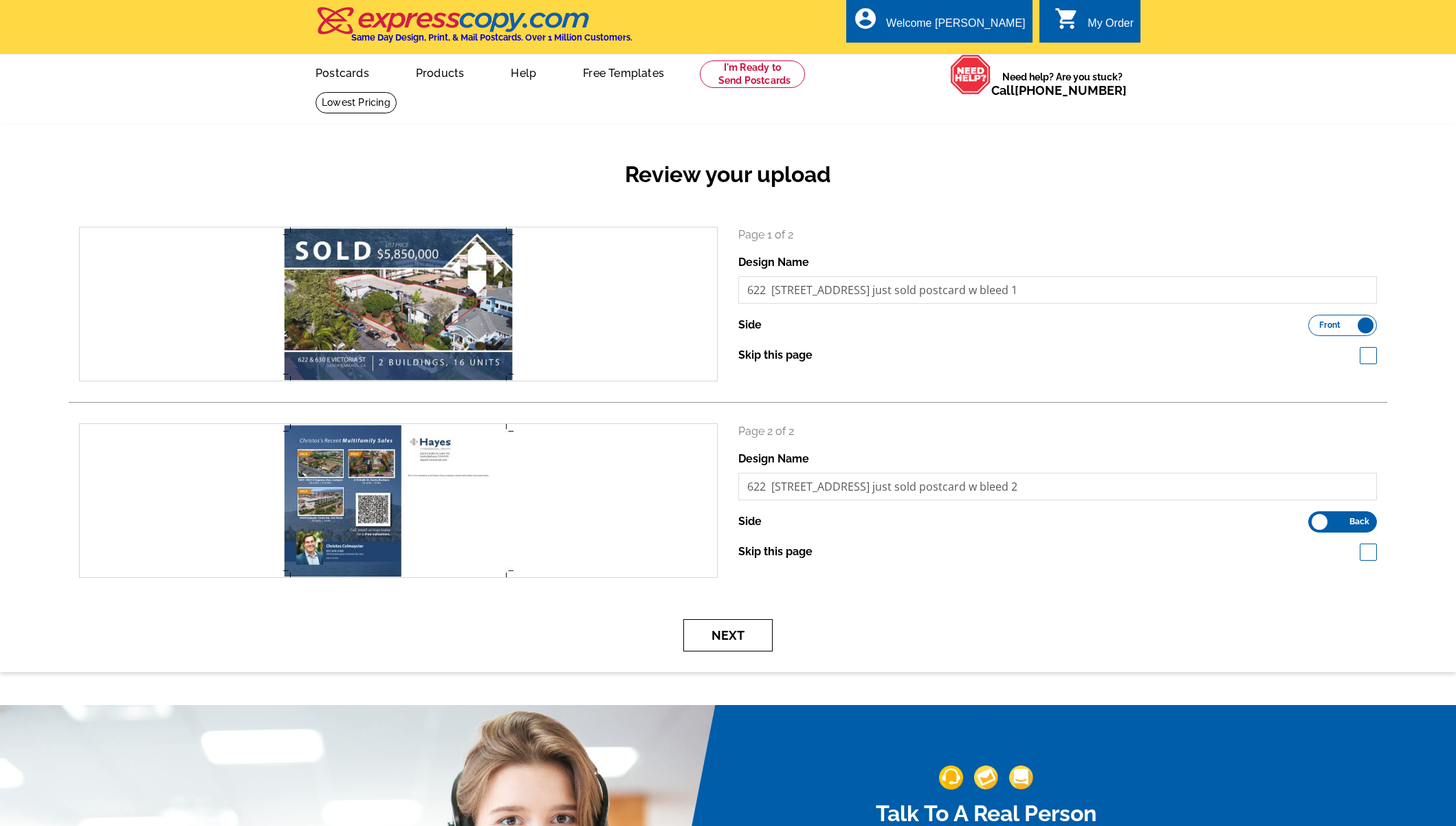
click at [729, 635] on button "Next" at bounding box center [728, 636] width 90 height 32
click at [733, 635] on button "Next" at bounding box center [728, 636] width 90 height 32
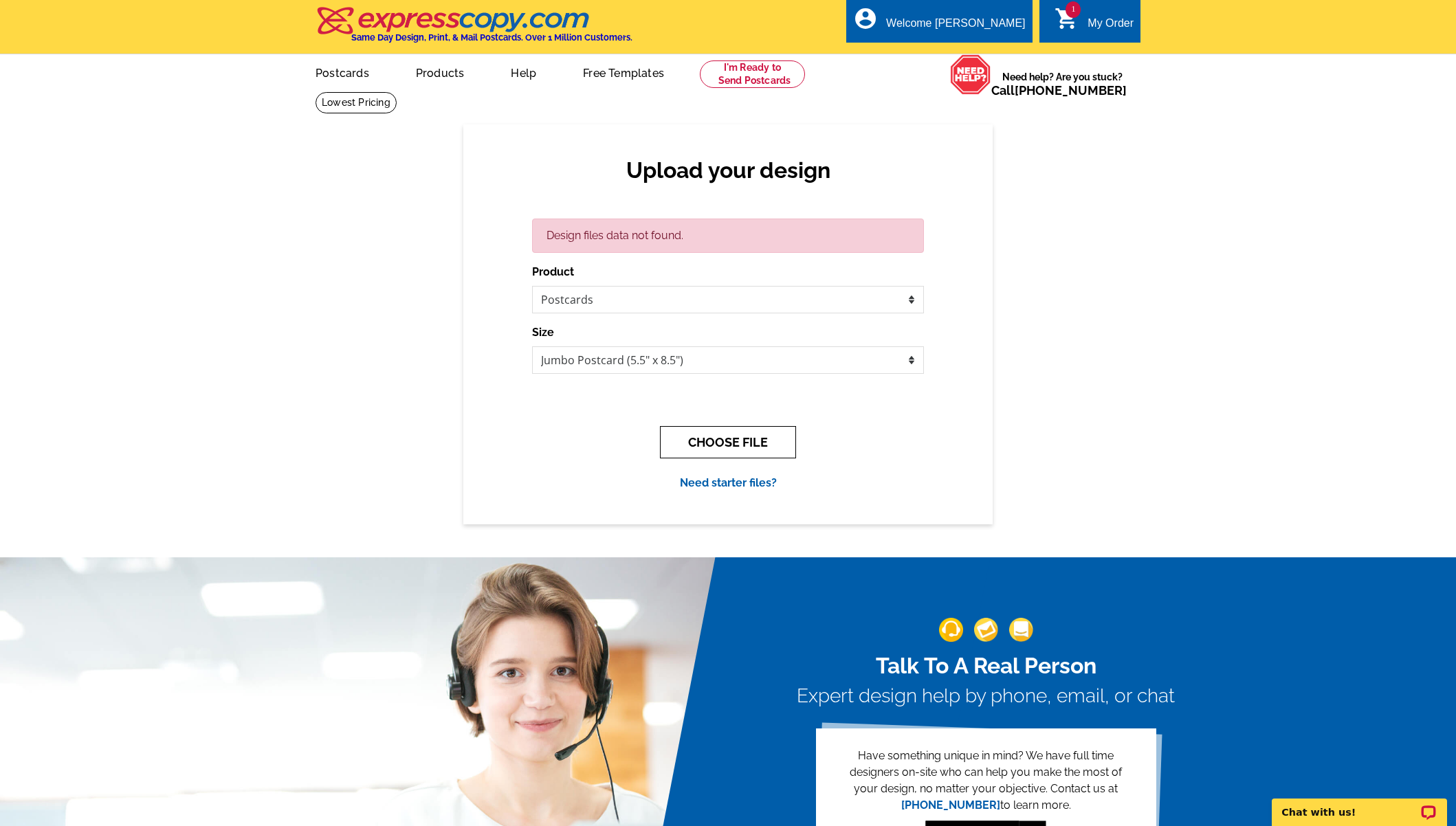
click at [732, 443] on button "CHOOSE FILE" at bounding box center [727, 442] width 136 height 32
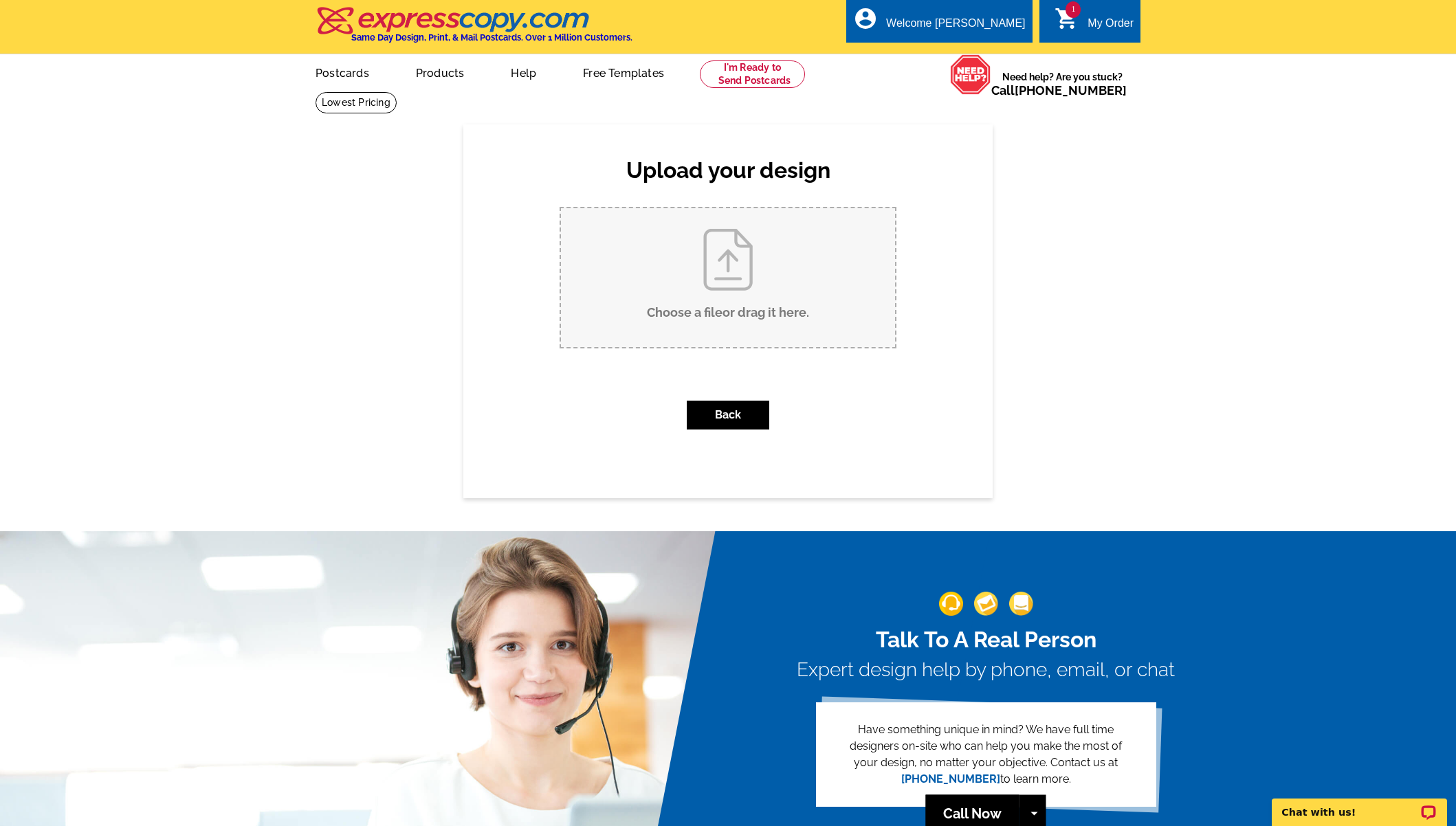
click at [258, 302] on div "Upload your design Design files data not found. Product Please select the type …" at bounding box center [728, 311] width 1456 height 373
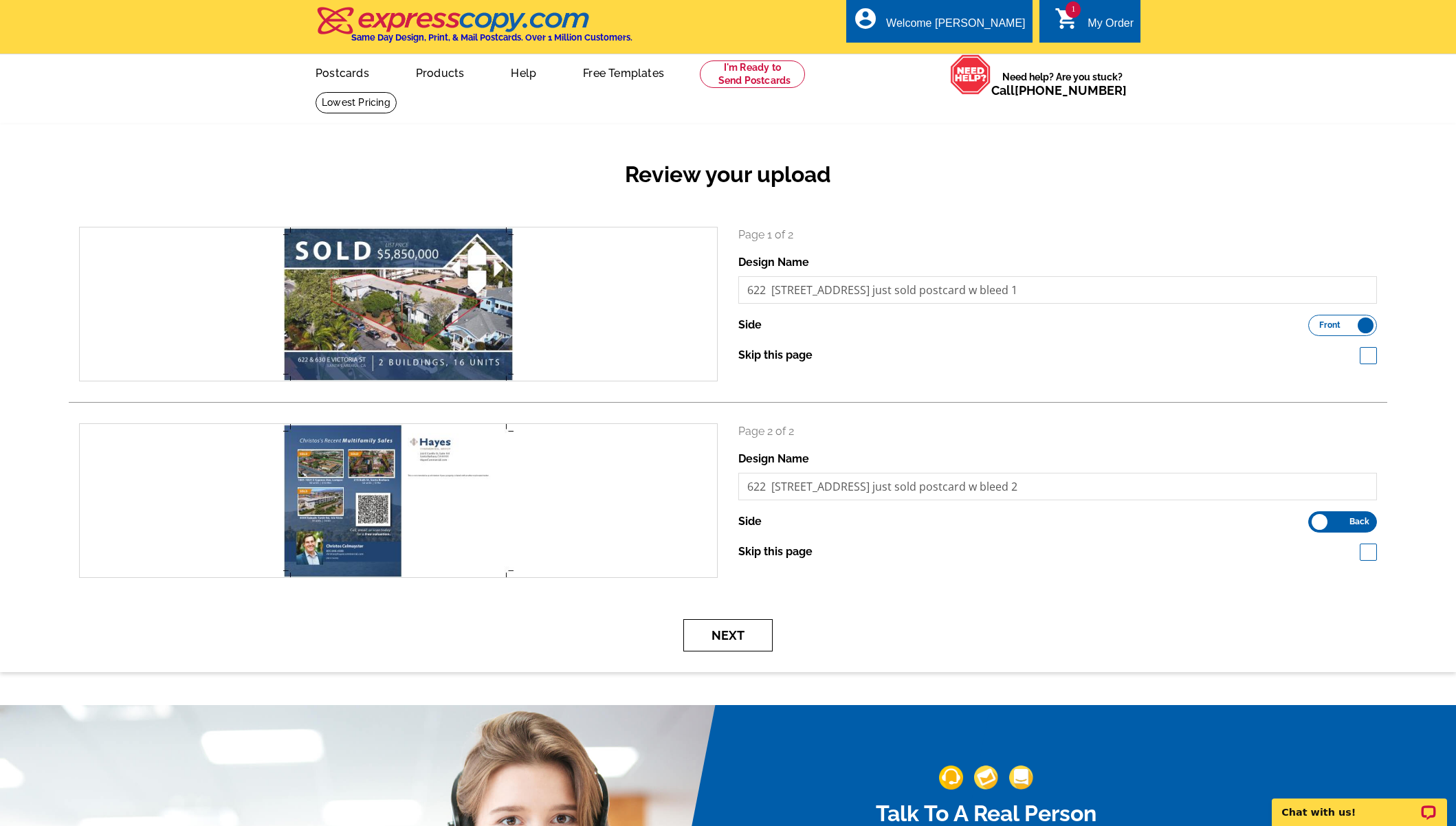
click at [737, 644] on button "Next" at bounding box center [728, 636] width 90 height 32
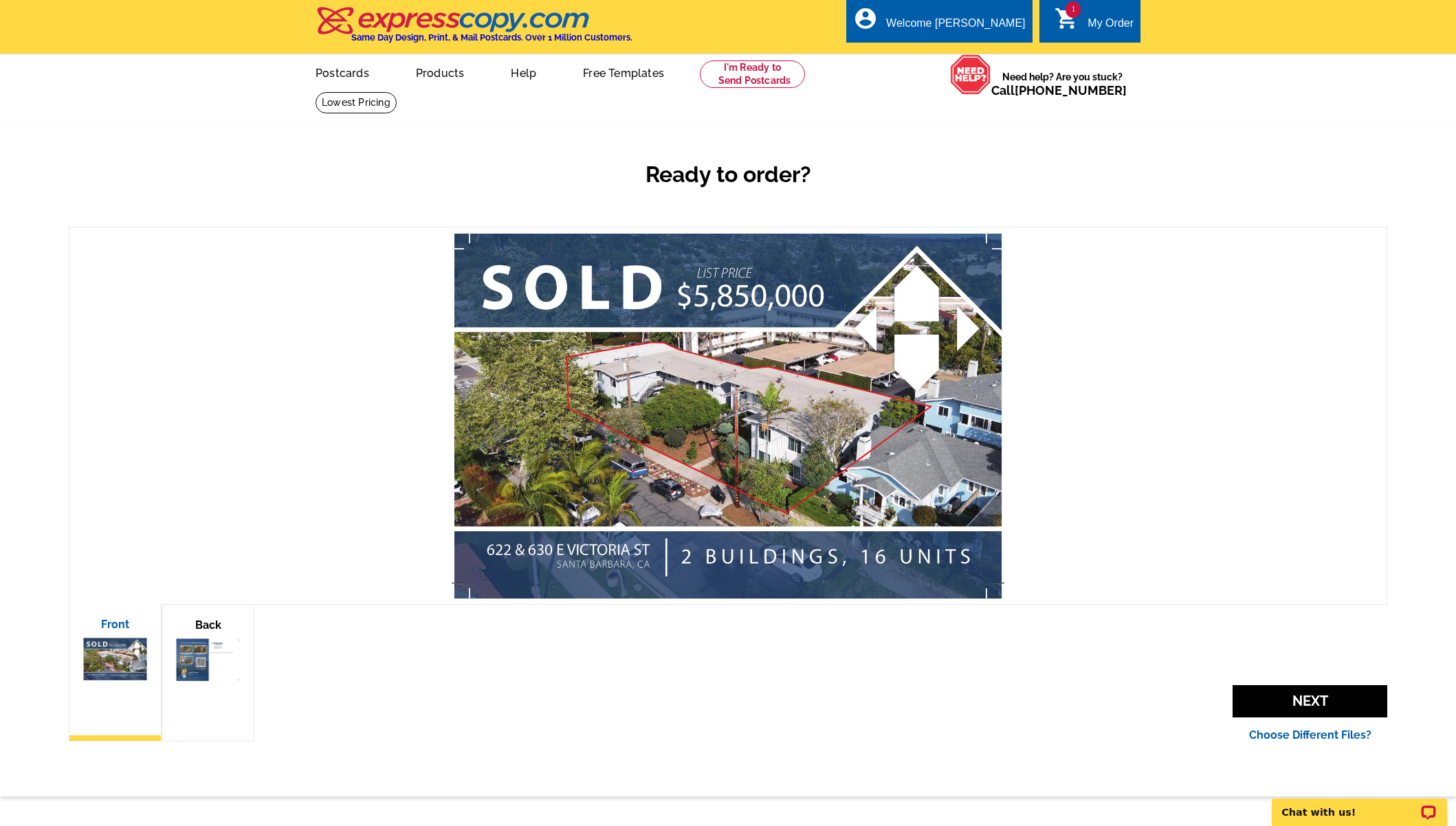
click at [206, 672] on img at bounding box center [208, 659] width 64 height 43
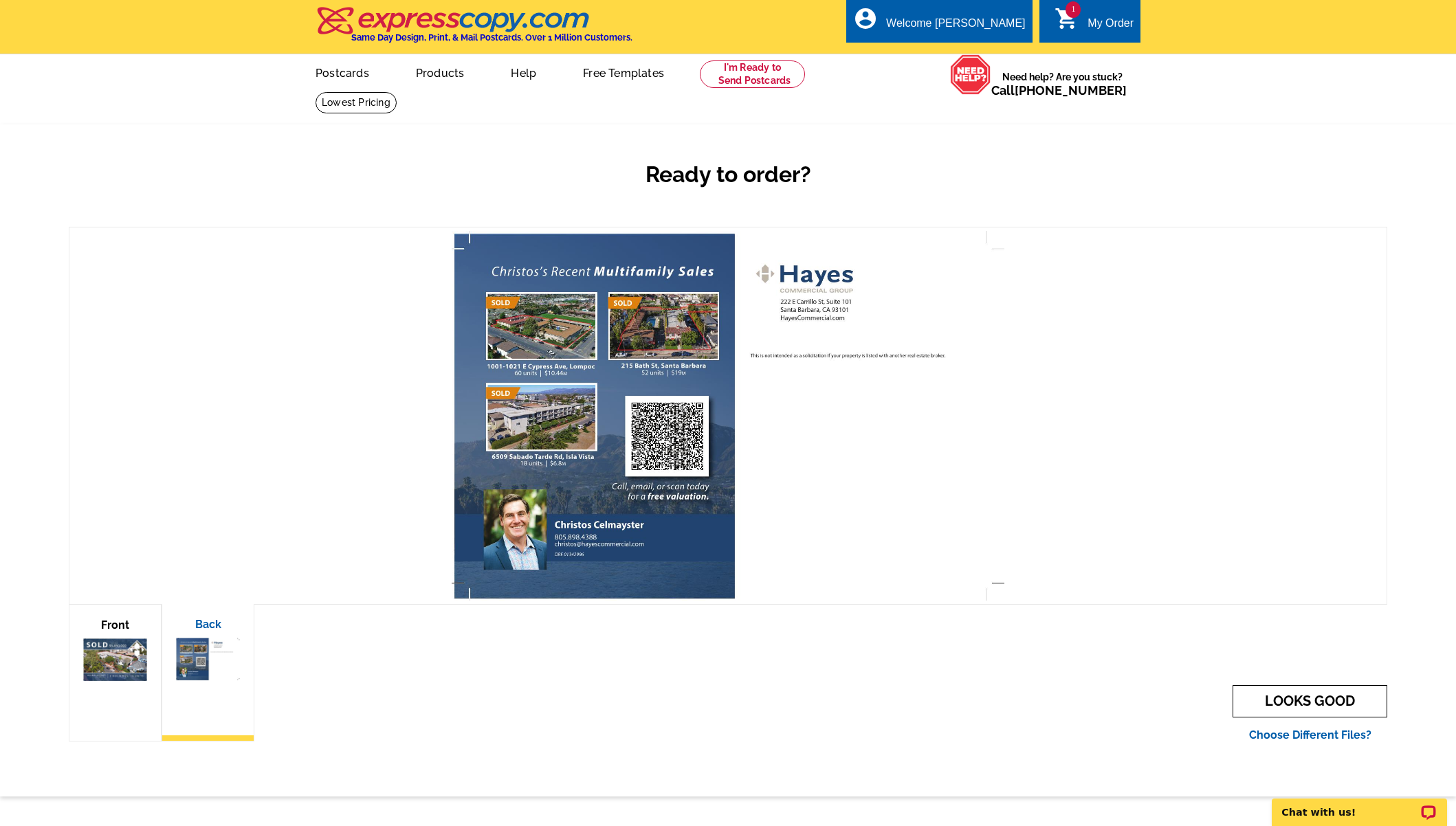
click at [1314, 700] on link "LOOKS GOOD" at bounding box center [1309, 701] width 155 height 32
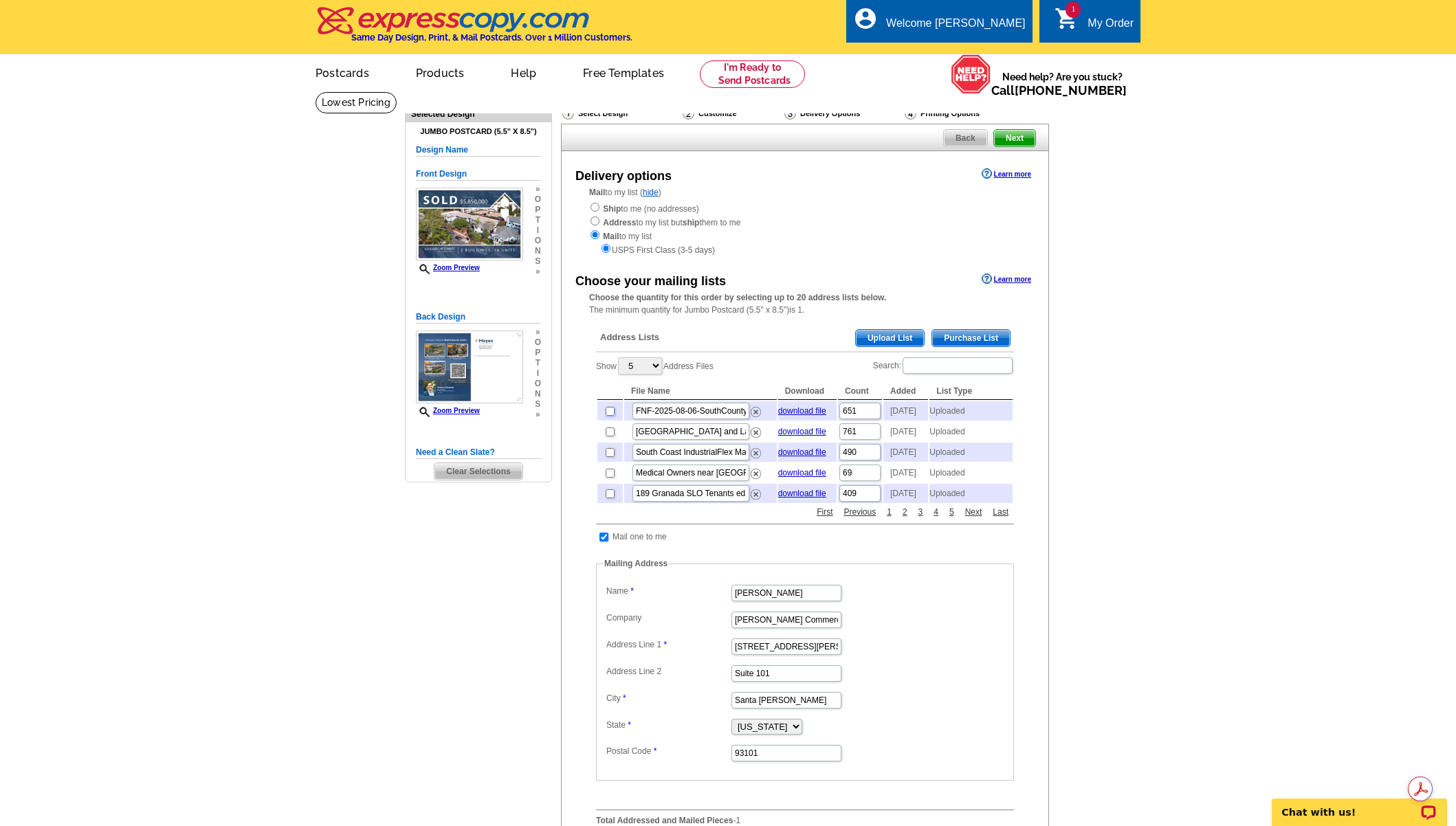
click at [611, 413] on input "checkbox" at bounding box center [610, 411] width 9 height 9
checkbox input "true"
click at [1016, 144] on span "Next" at bounding box center [1014, 138] width 41 height 16
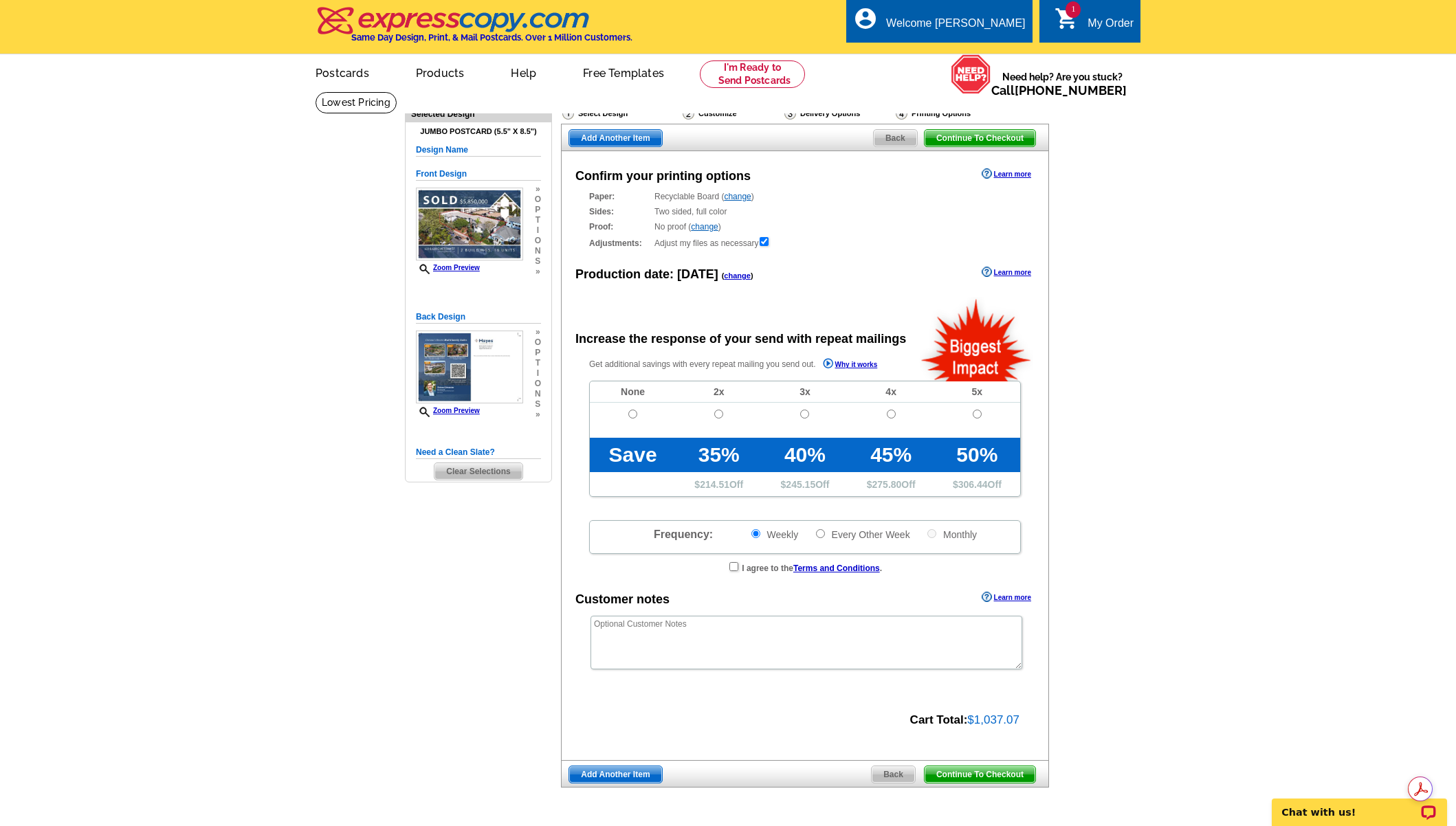
radio input "false"
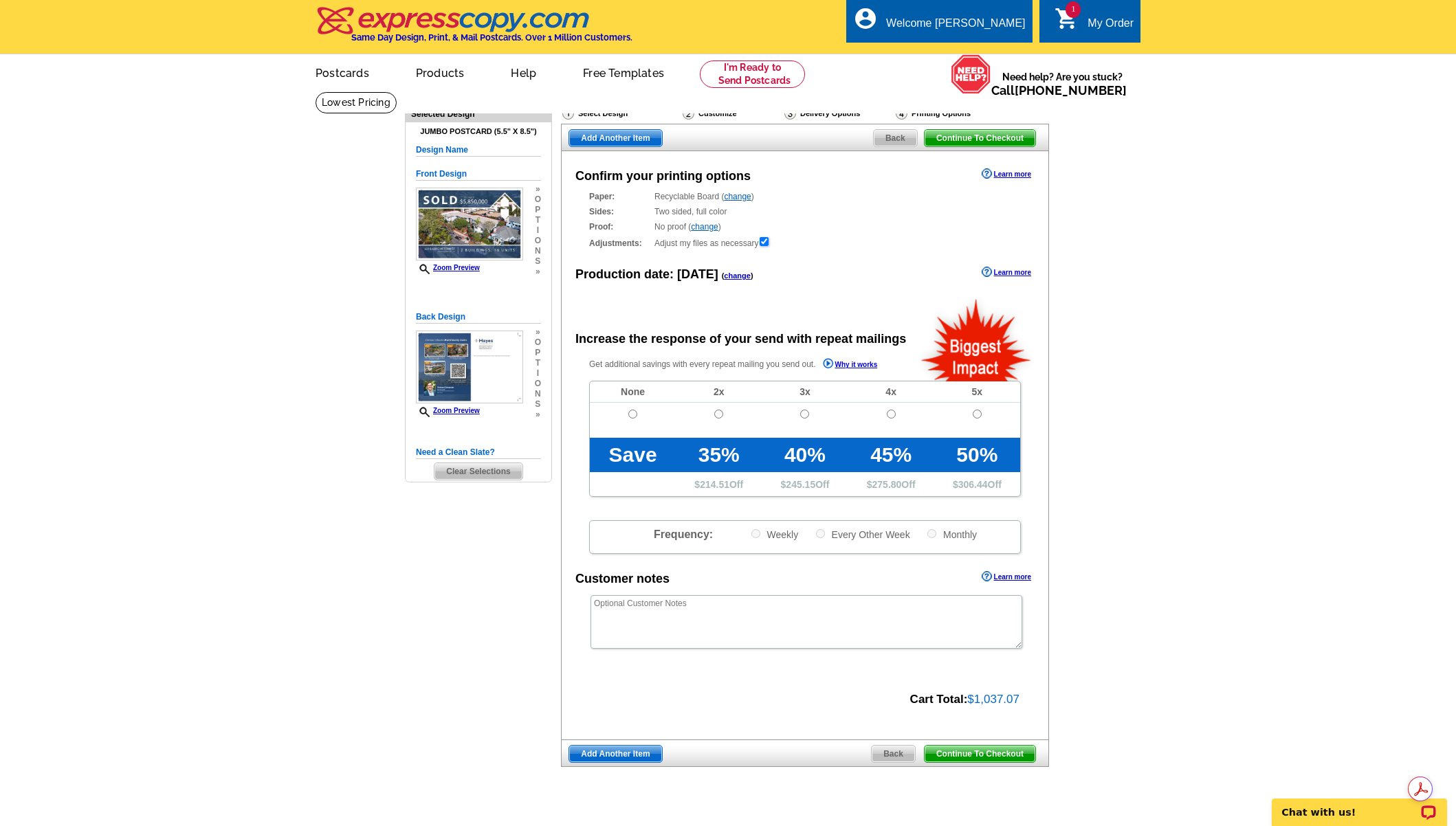
click at [765, 242] on input "checkbox" at bounding box center [764, 242] width 9 height 9
checkbox input "false"
click at [631, 413] on input "radio" at bounding box center [632, 413] width 9 height 9
radio input "true"
click at [1007, 753] on span "Continue To Checkout" at bounding box center [980, 753] width 111 height 16
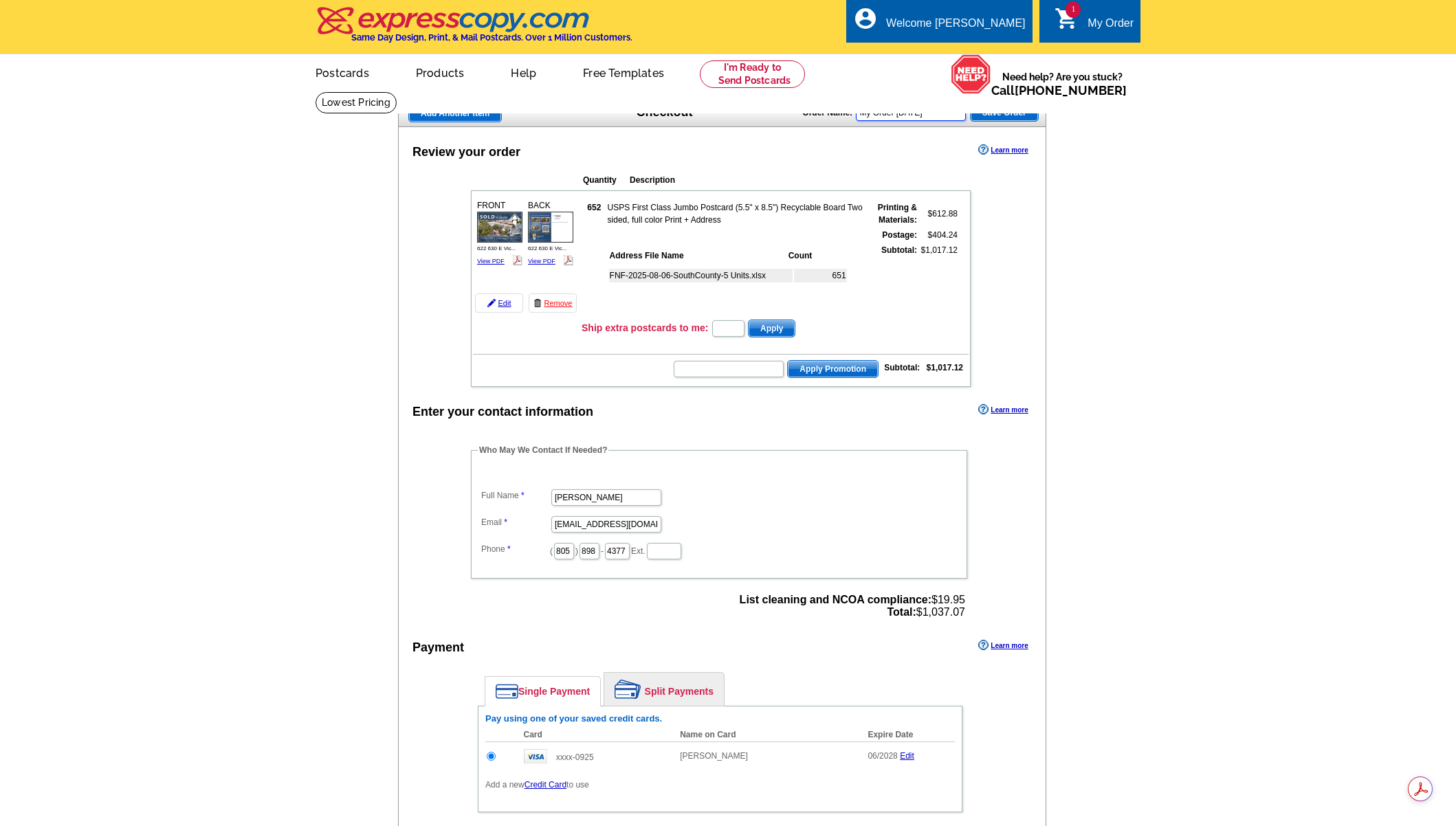
click at [948, 114] on input "My Order [DATE]" at bounding box center [911, 112] width 110 height 16
click at [947, 114] on input "My Order [DATE]" at bounding box center [911, 112] width 110 height 16
click at [931, 112] on input "My Order [DATE]" at bounding box center [911, 112] width 110 height 16
click at [931, 112] on input "My Order 2025-09-10" at bounding box center [911, 112] width 110 height 16
click at [919, 114] on input "My Order 2025-09-10" at bounding box center [911, 112] width 110 height 16
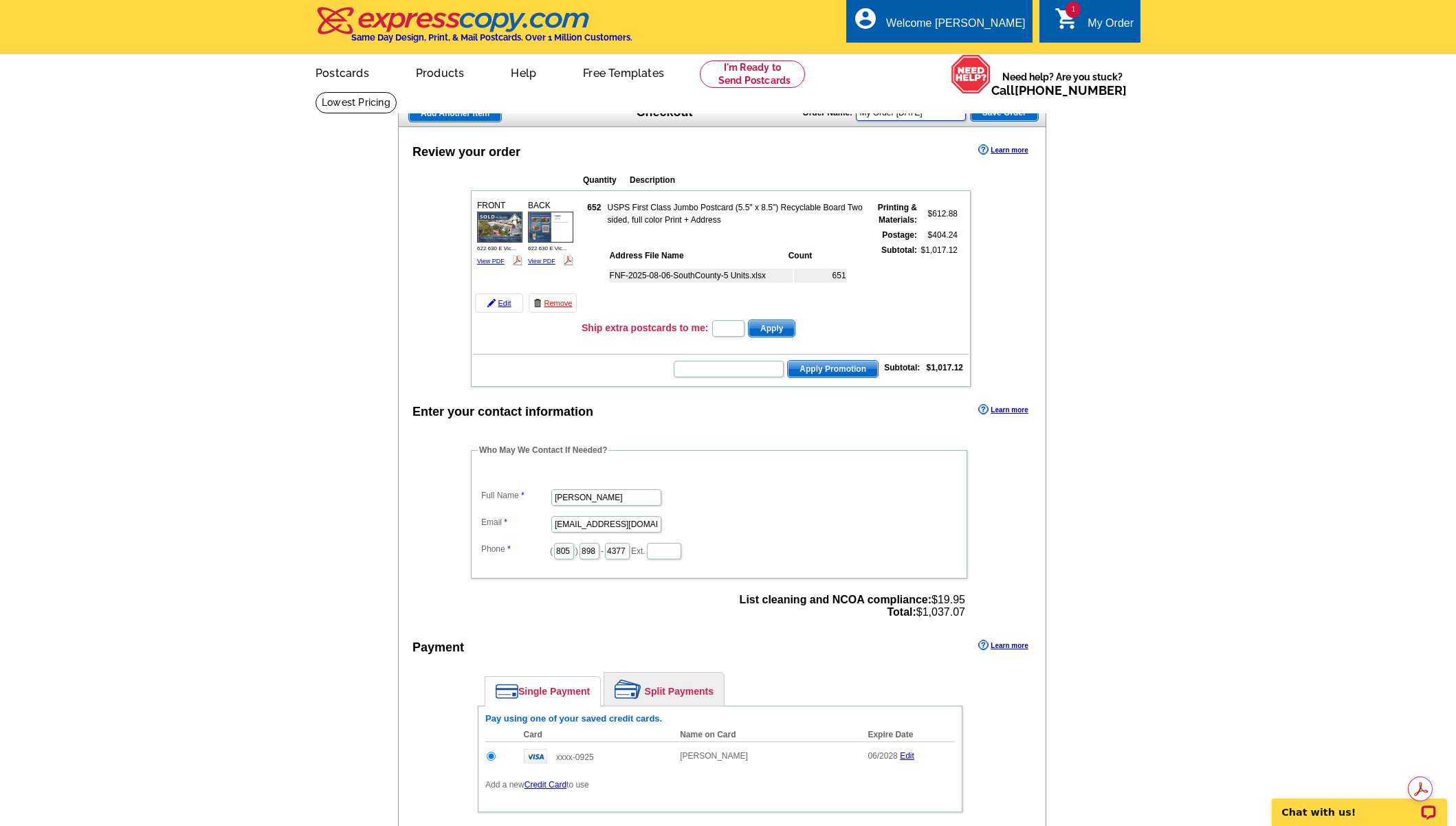
click at [919, 114] on input "My Order 2025-09-10" at bounding box center [911, 112] width 110 height 16
type input "622 & [STREET_ADDRESS] - Just Sold postcard"
click at [993, 114] on span "Save Order" at bounding box center [1004, 112] width 68 height 16
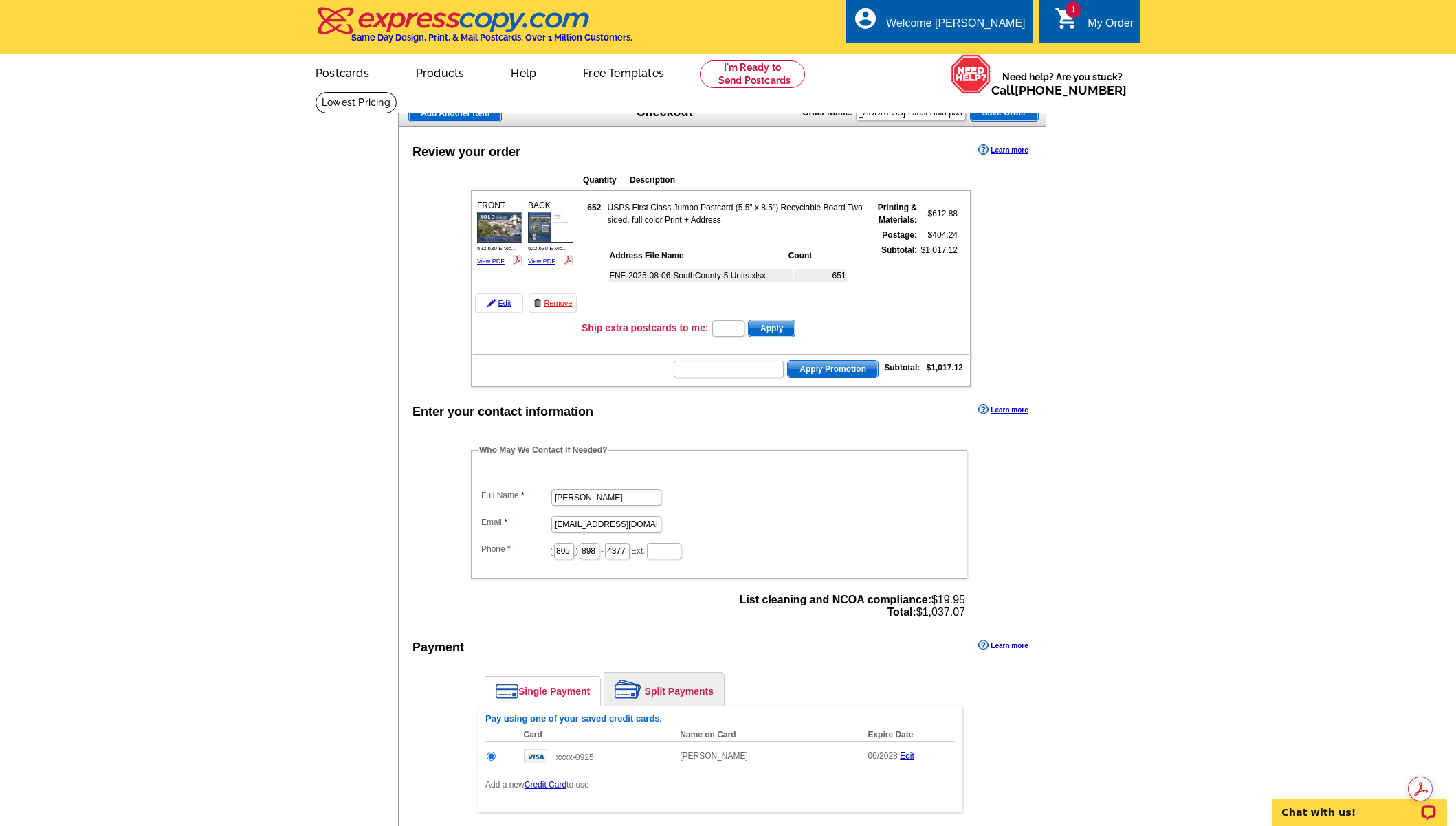
scroll to position [0, 0]
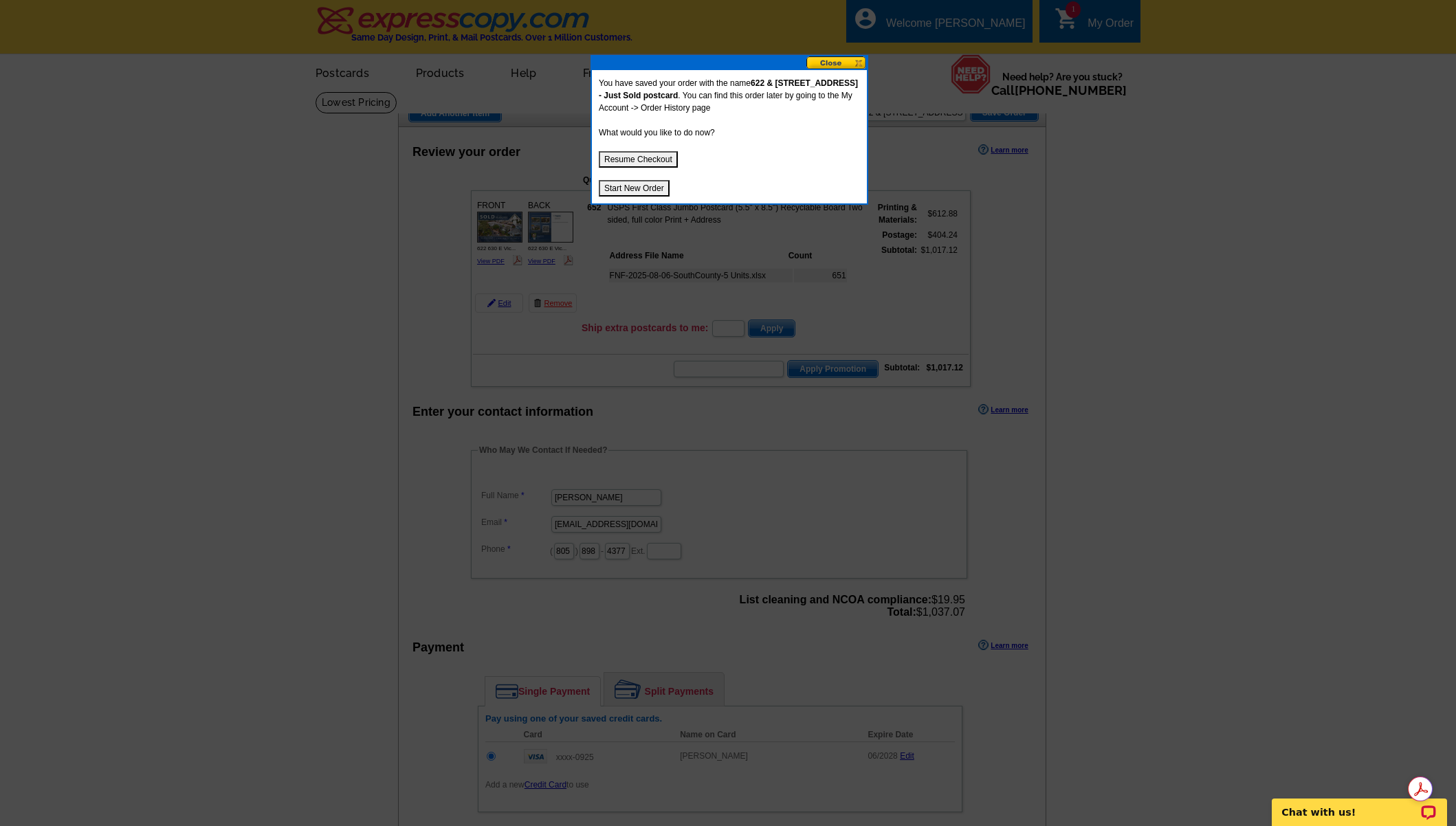
click at [649, 159] on button "Resume Checkout" at bounding box center [638, 159] width 79 height 16
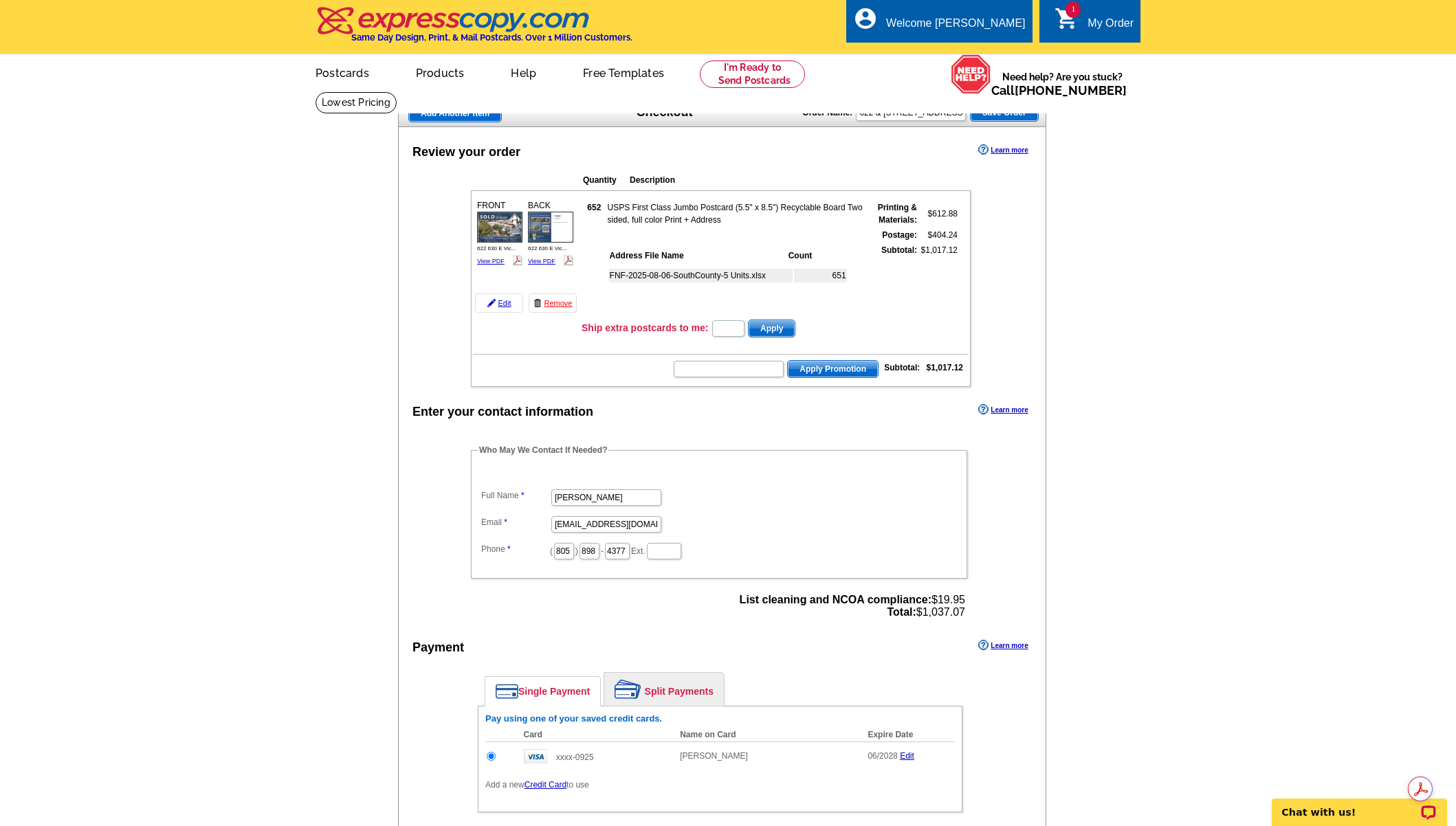
click at [1222, 289] on main "Add Another Item Checkout Order Name: 622 & 630 E Victoria St - Just Sold postc…" at bounding box center [728, 533] width 1456 height 883
click at [734, 372] on input "text" at bounding box center [728, 368] width 110 height 16
click at [723, 372] on input "text" at bounding box center [728, 368] width 110 height 16
type input "c"
type input "sms40"
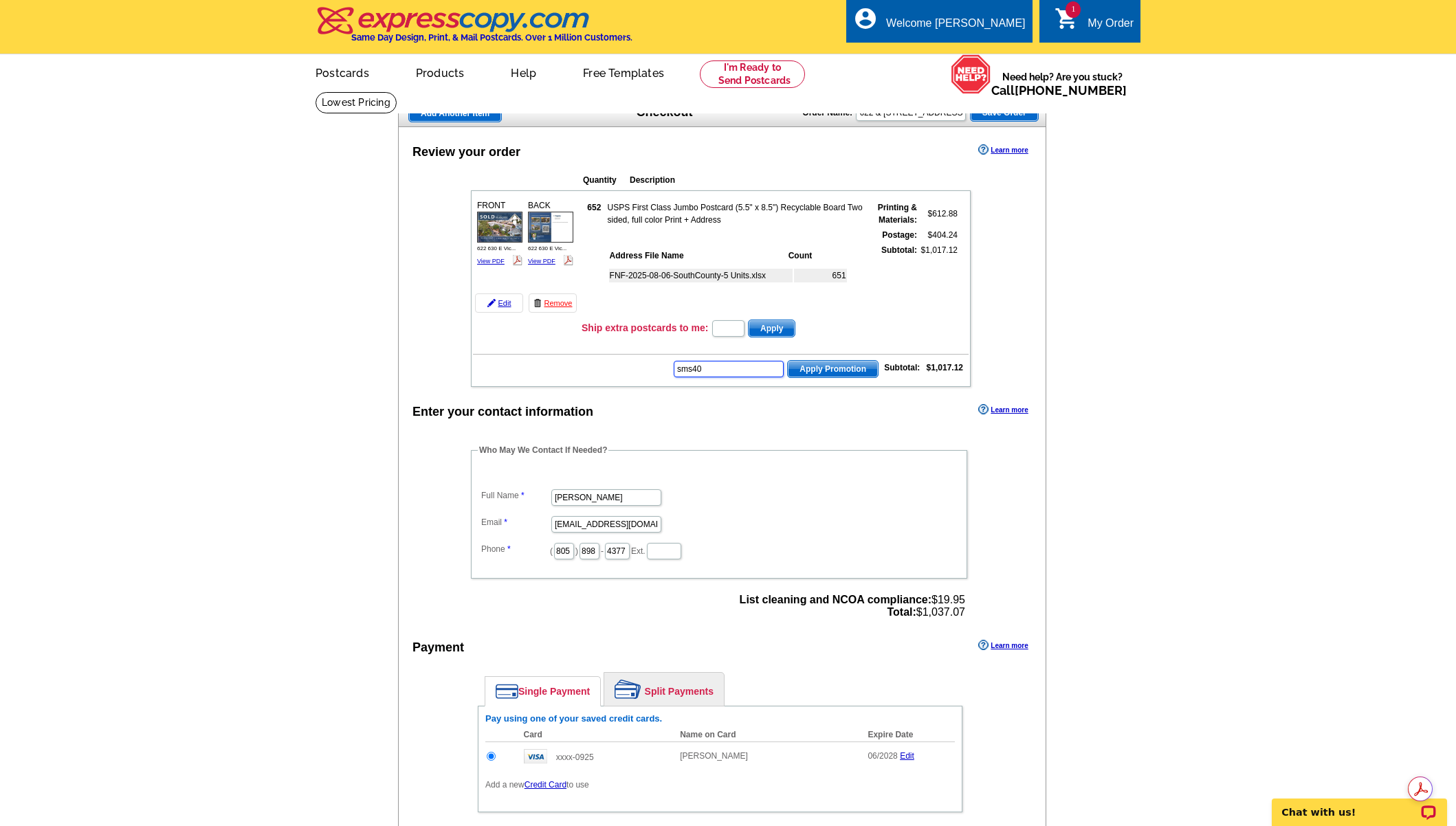
click at [787, 360] on button "Apply Promotion" at bounding box center [832, 369] width 91 height 18
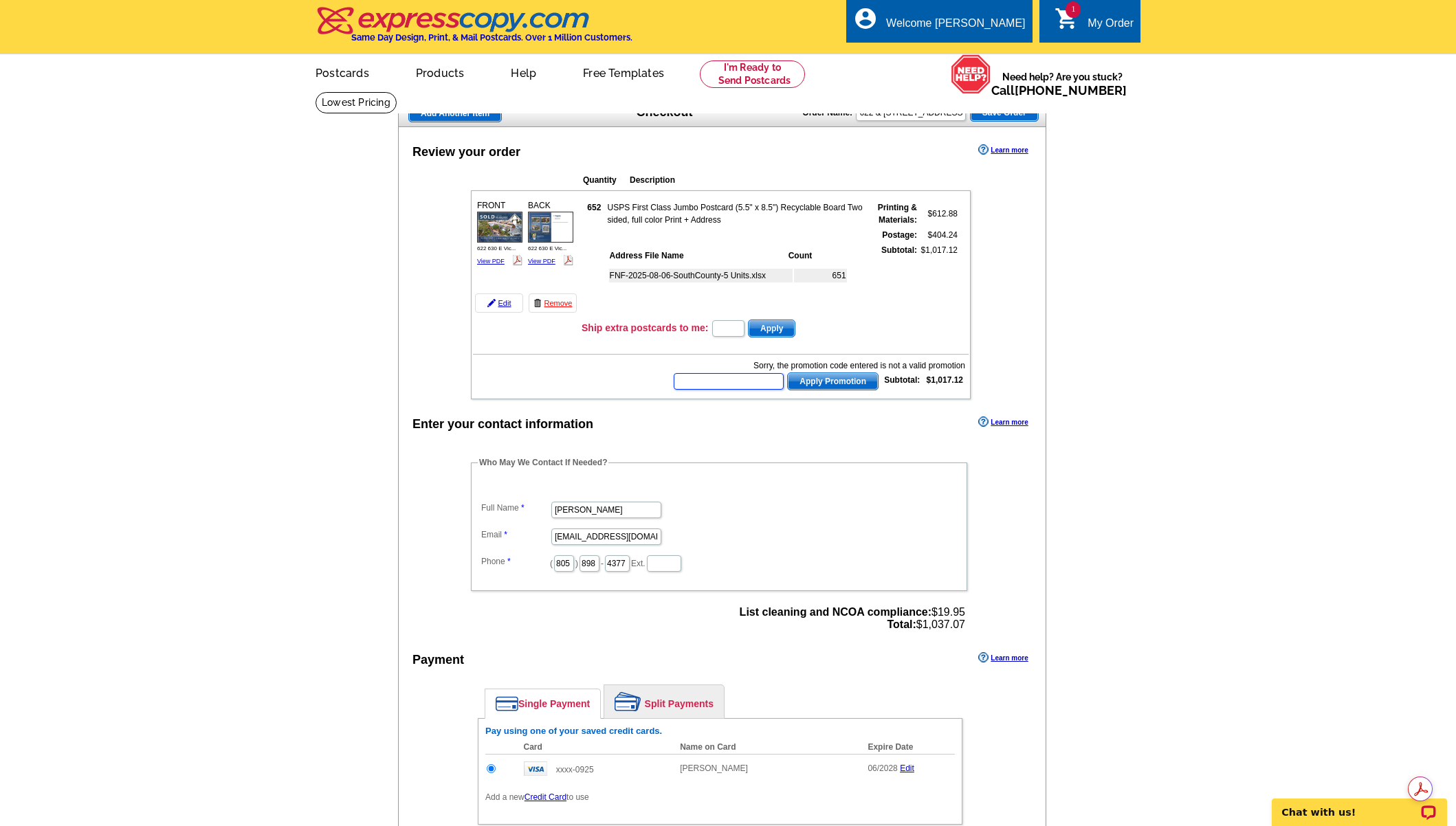
click at [750, 386] on input "text" at bounding box center [728, 381] width 110 height 16
type input "sms40m"
click at [787, 372] on button "Apply Promotion" at bounding box center [832, 381] width 91 height 18
drag, startPoint x: 750, startPoint y: 386, endPoint x: 754, endPoint y: 399, distance: 13.6
click at [752, 397] on tbody "FRONT 622 630 E Vic... View PDF 652" at bounding box center [720, 295] width 496 height 205
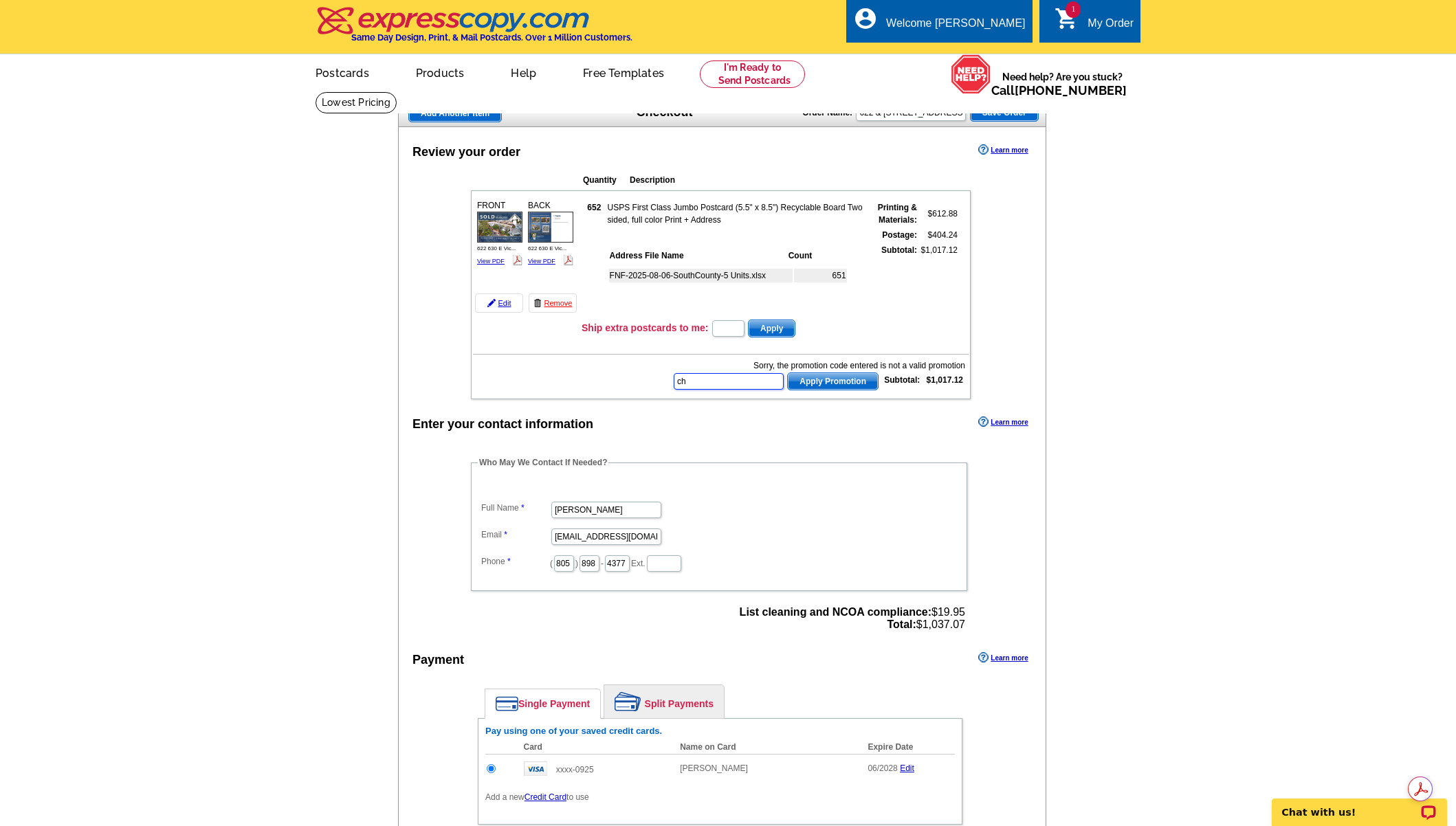
type input "c"
type input "sms30"
click at [787, 372] on button "Apply Promotion" at bounding box center [832, 381] width 91 height 18
click at [725, 384] on input "text" at bounding box center [728, 381] width 110 height 16
type input "chat20"
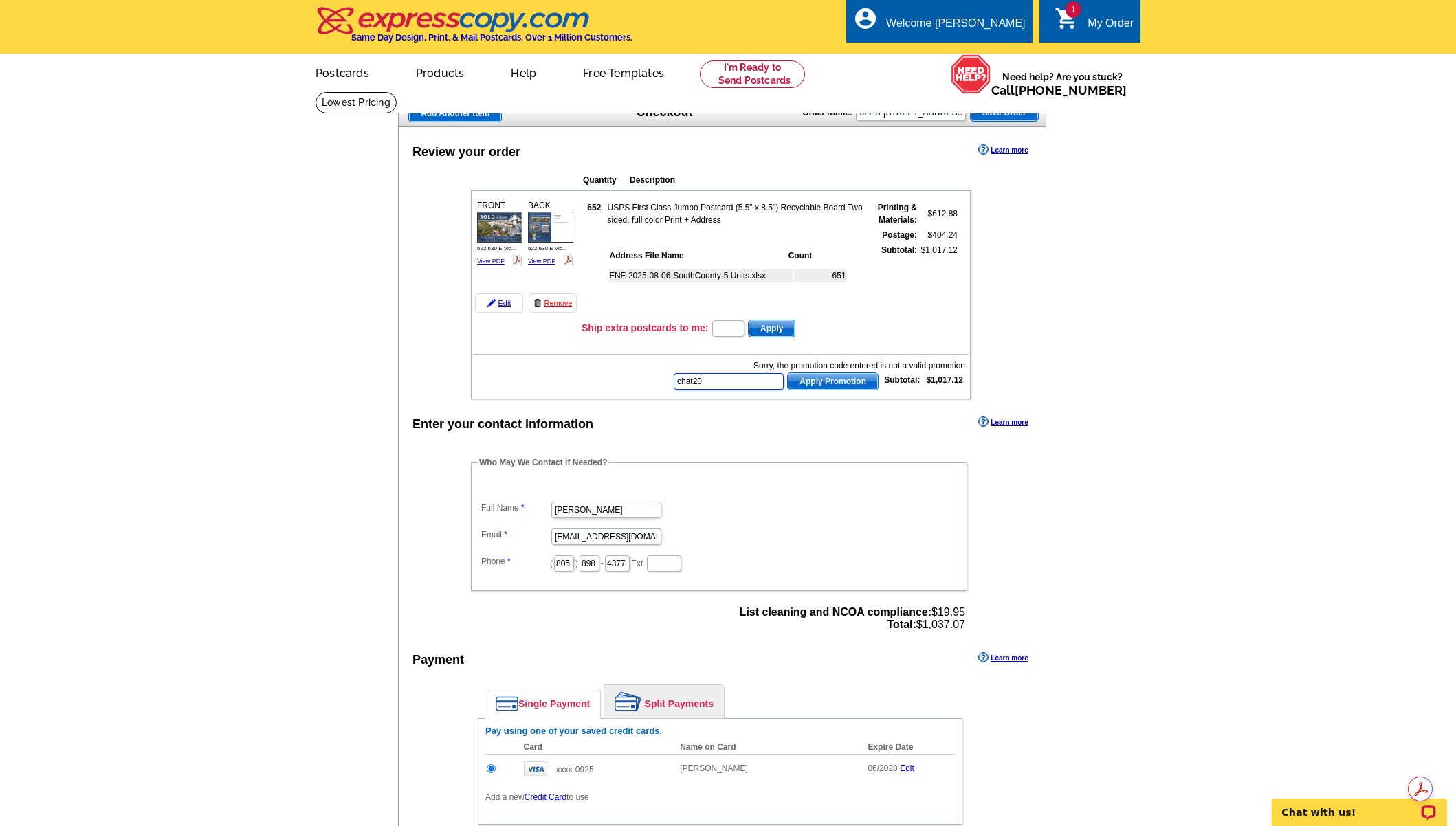
click at [787, 372] on button "Apply Promotion" at bounding box center [832, 381] width 91 height 18
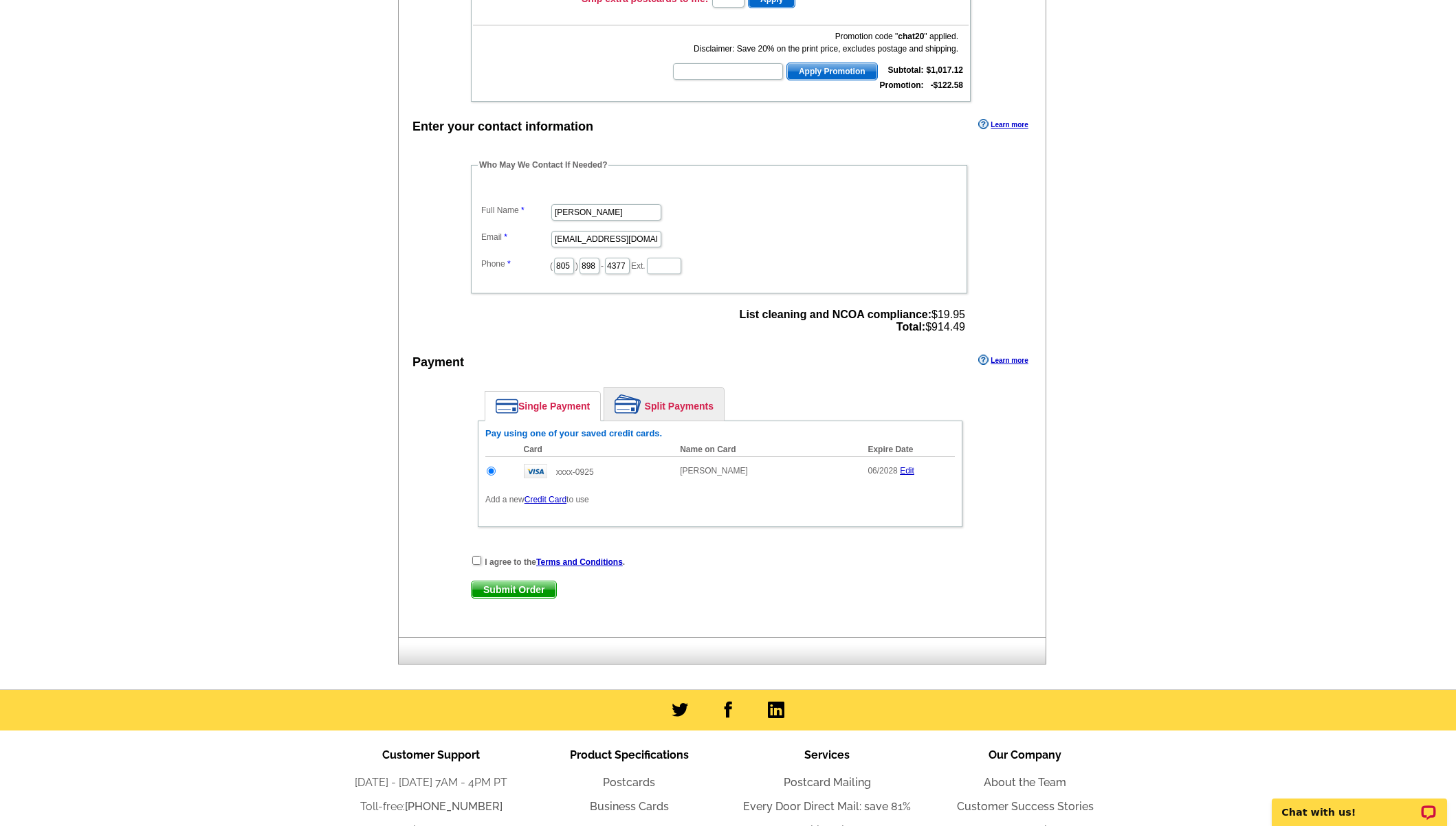
scroll to position [343, 0]
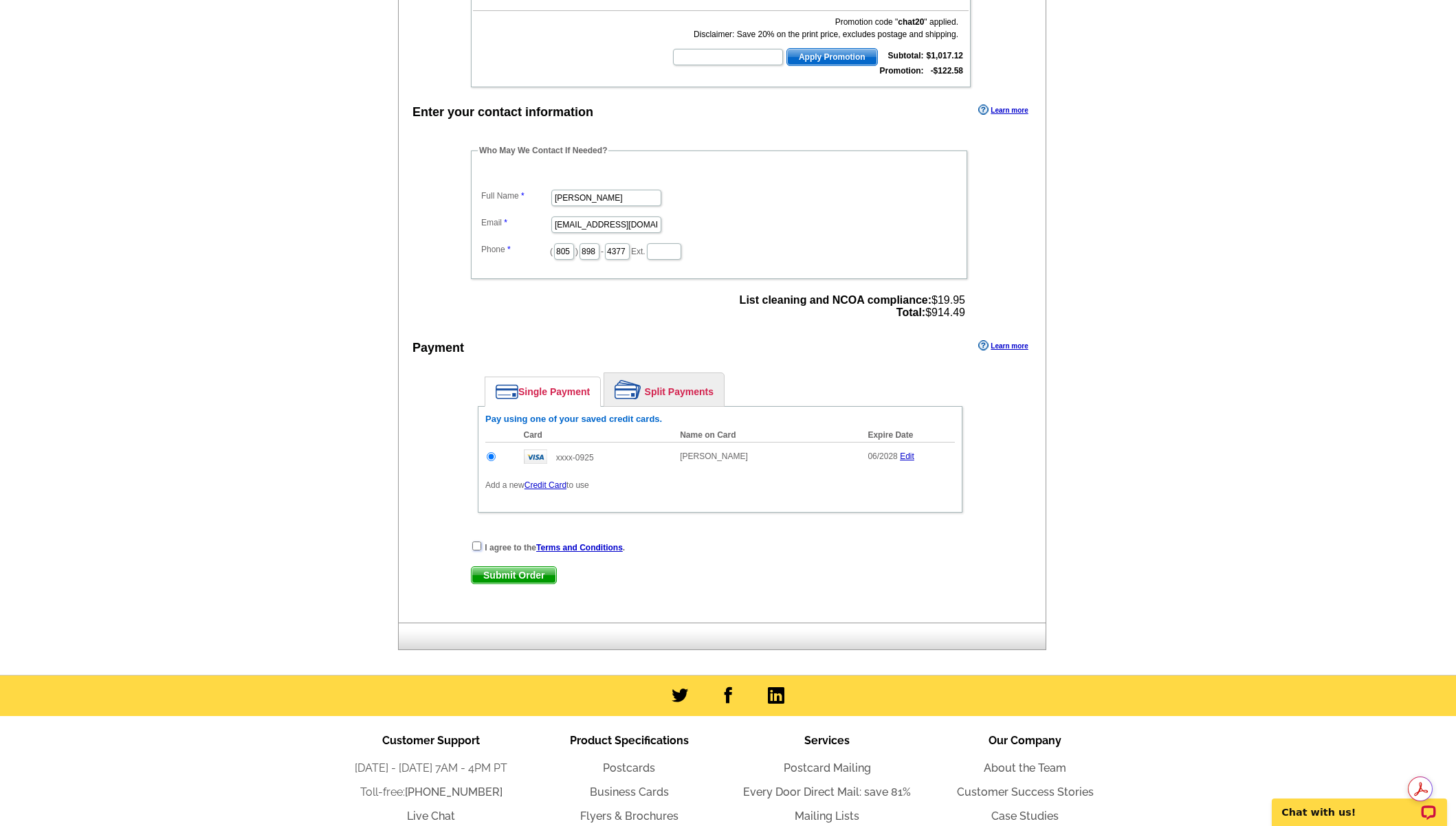
click at [474, 546] on input "checkbox" at bounding box center [477, 546] width 9 height 9
checkbox input "true"
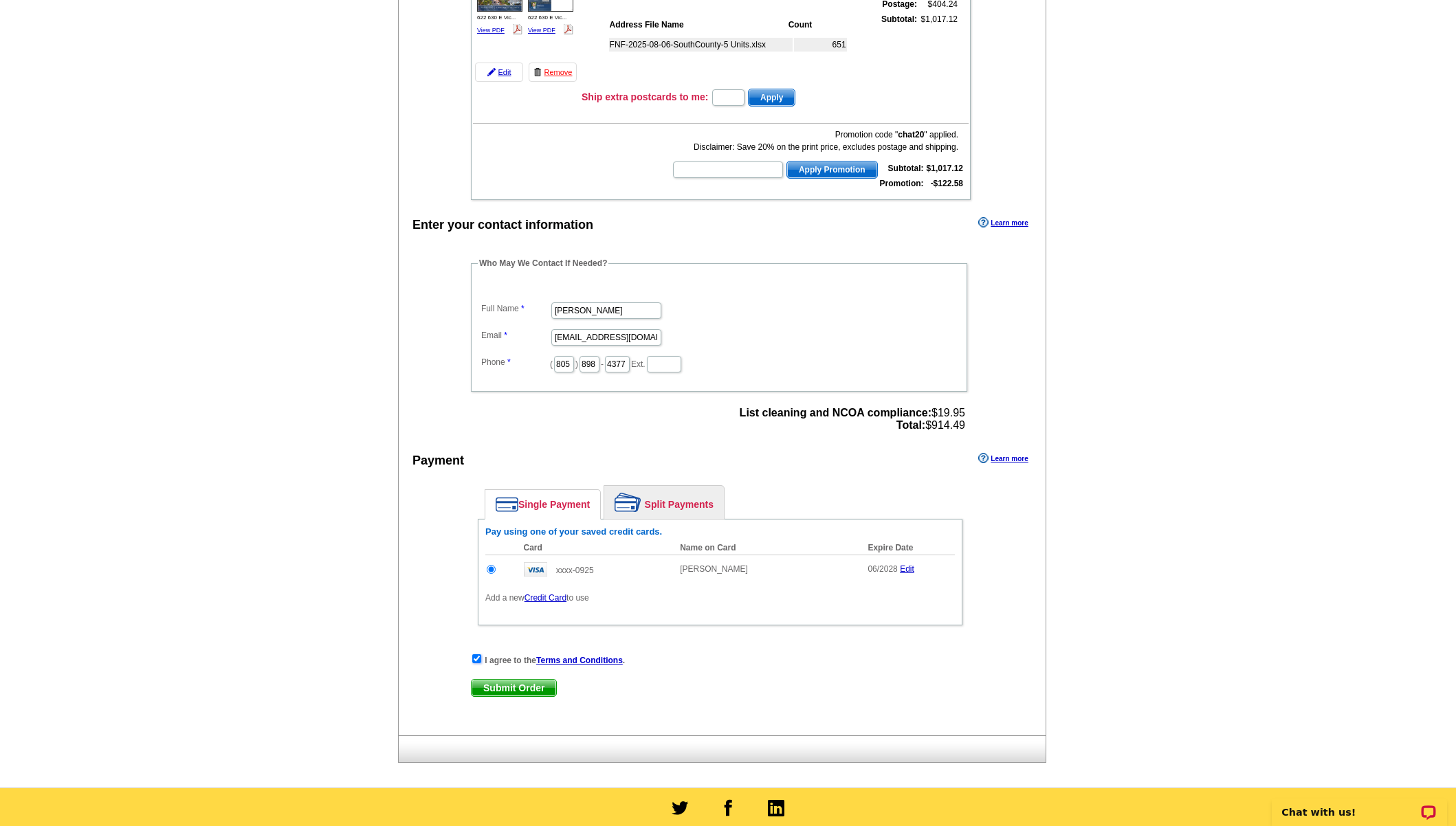
scroll to position [0, 0]
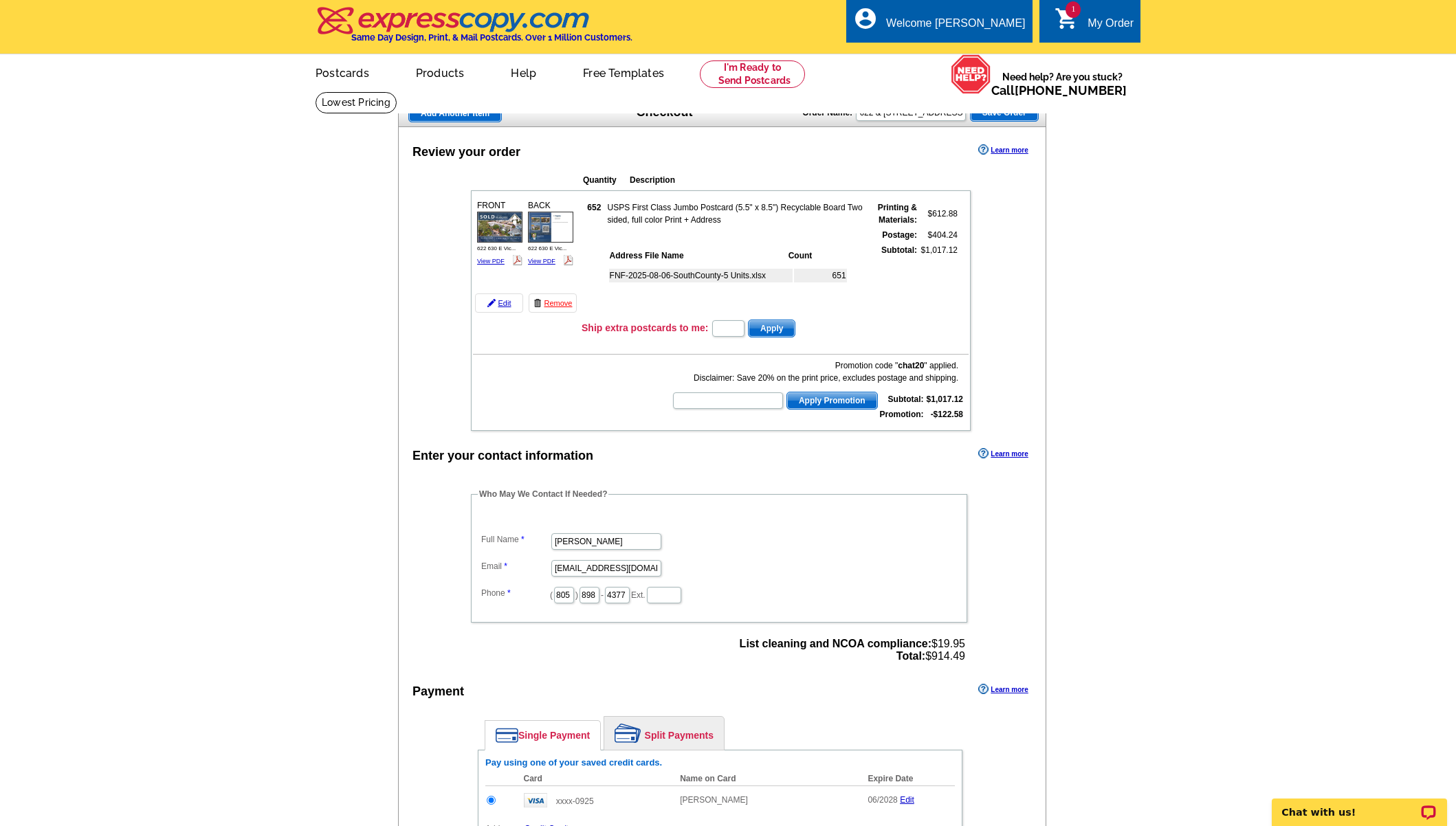
click at [380, 345] on main "Add Another Item Checkout Order Name: 622 & 630 E Victoria St - Just Sold postc…" at bounding box center [728, 554] width 1456 height 927
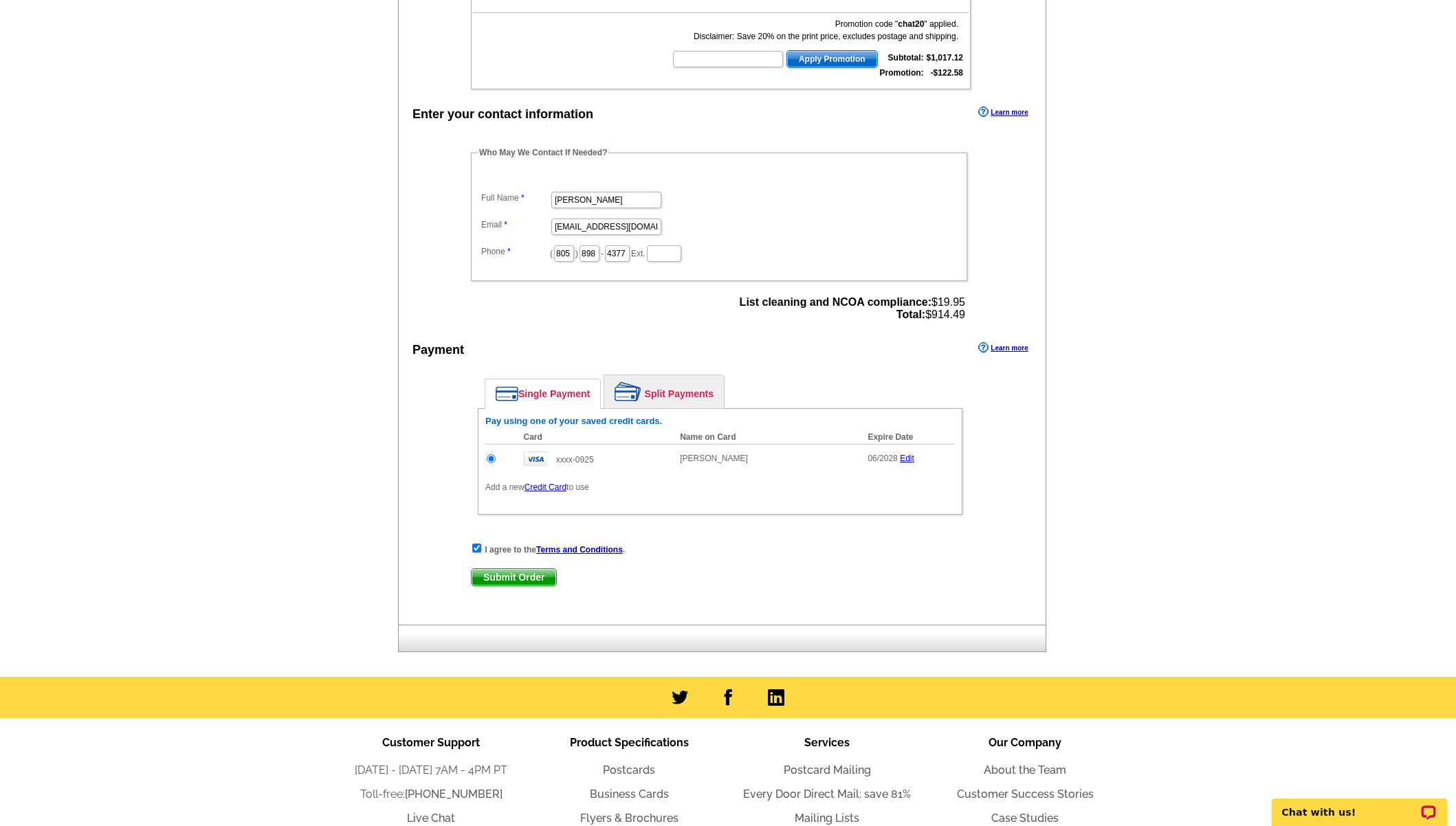
scroll to position [487, 0]
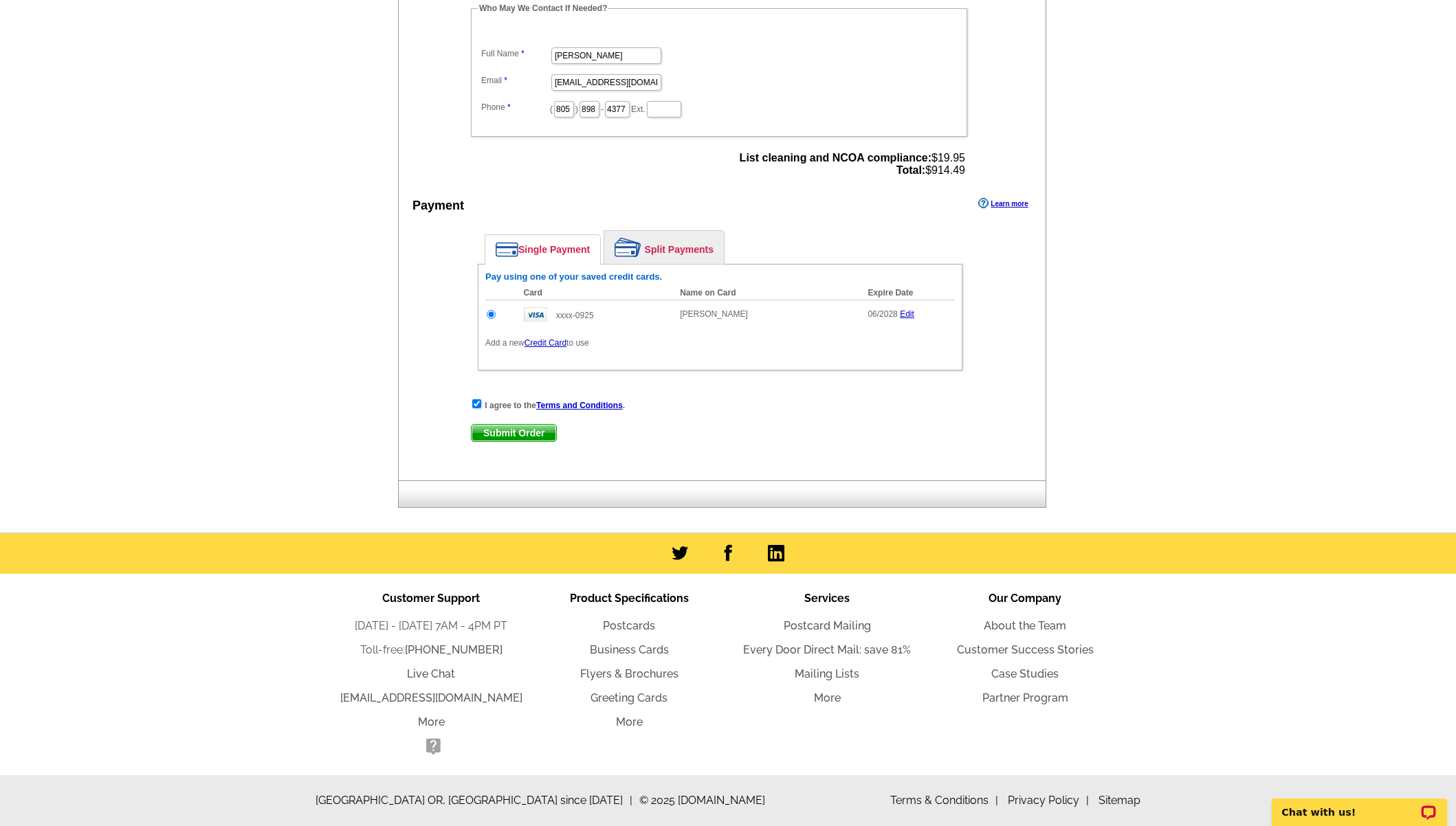
click at [531, 433] on span "Submit Order" at bounding box center [514, 432] width 85 height 16
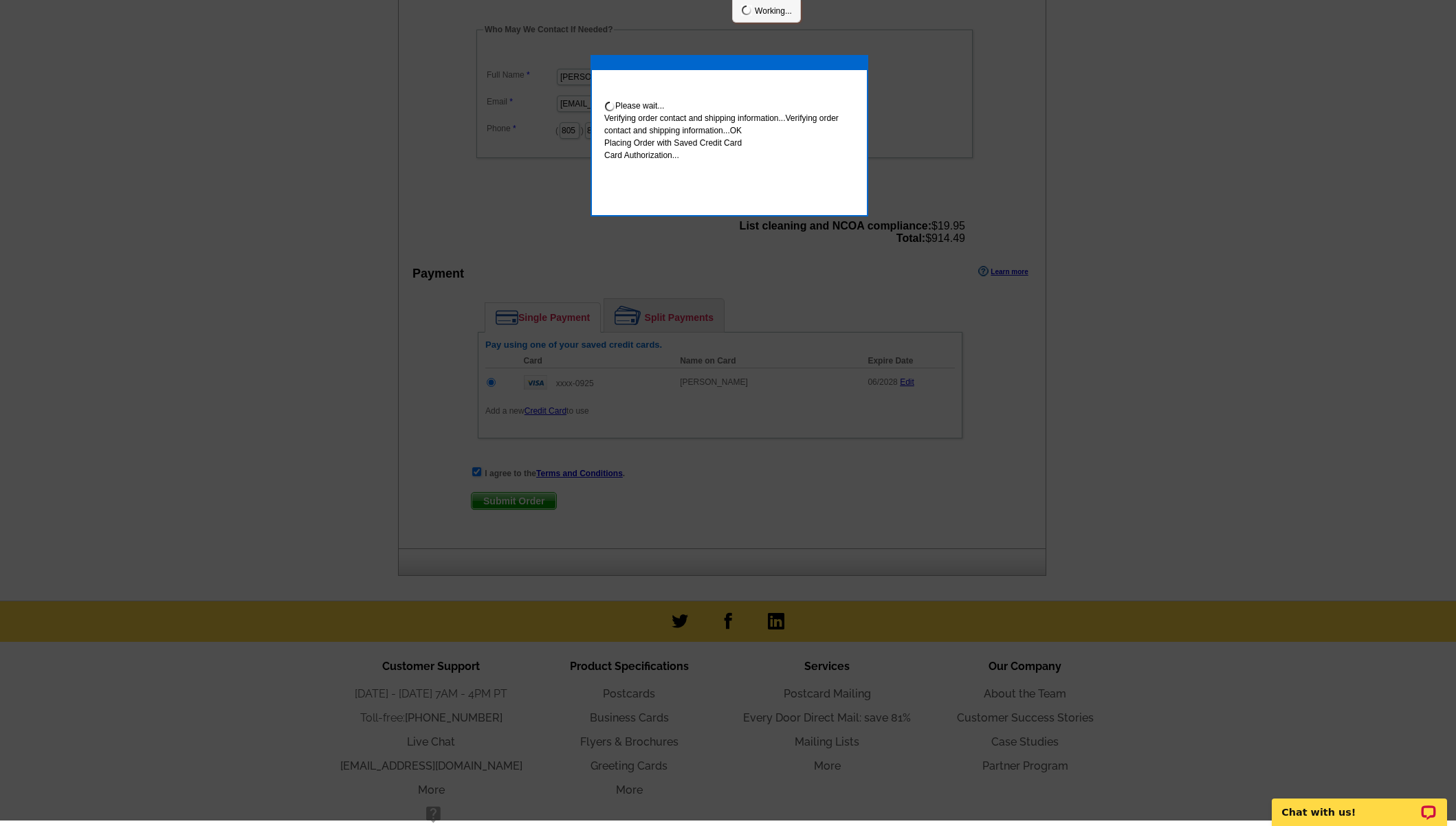
scroll to position [482, 0]
